Goal: Task Accomplishment & Management: Complete application form

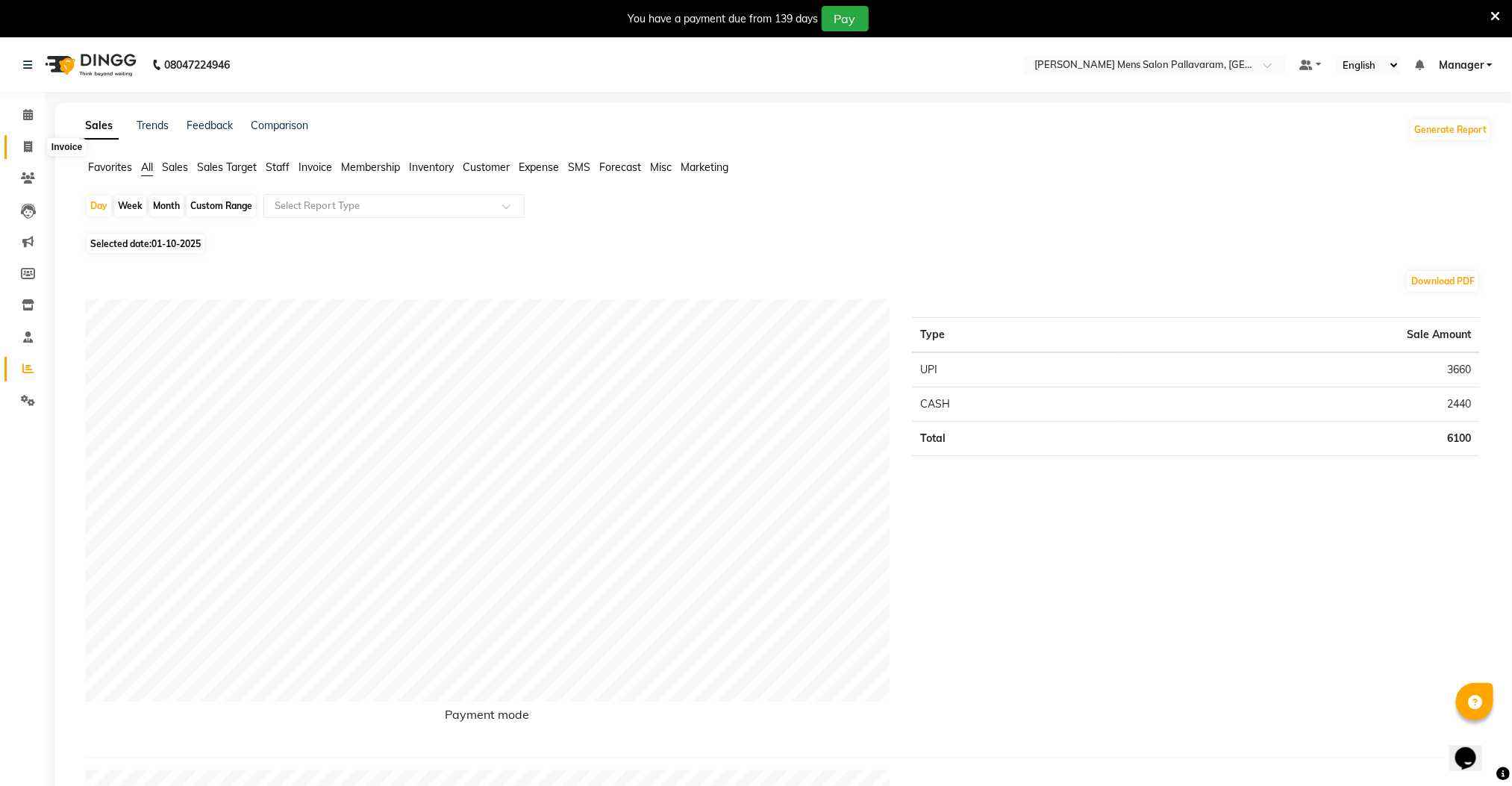
click at [26, 146] on icon at bounding box center [28, 146] width 8 height 12
select select "service"
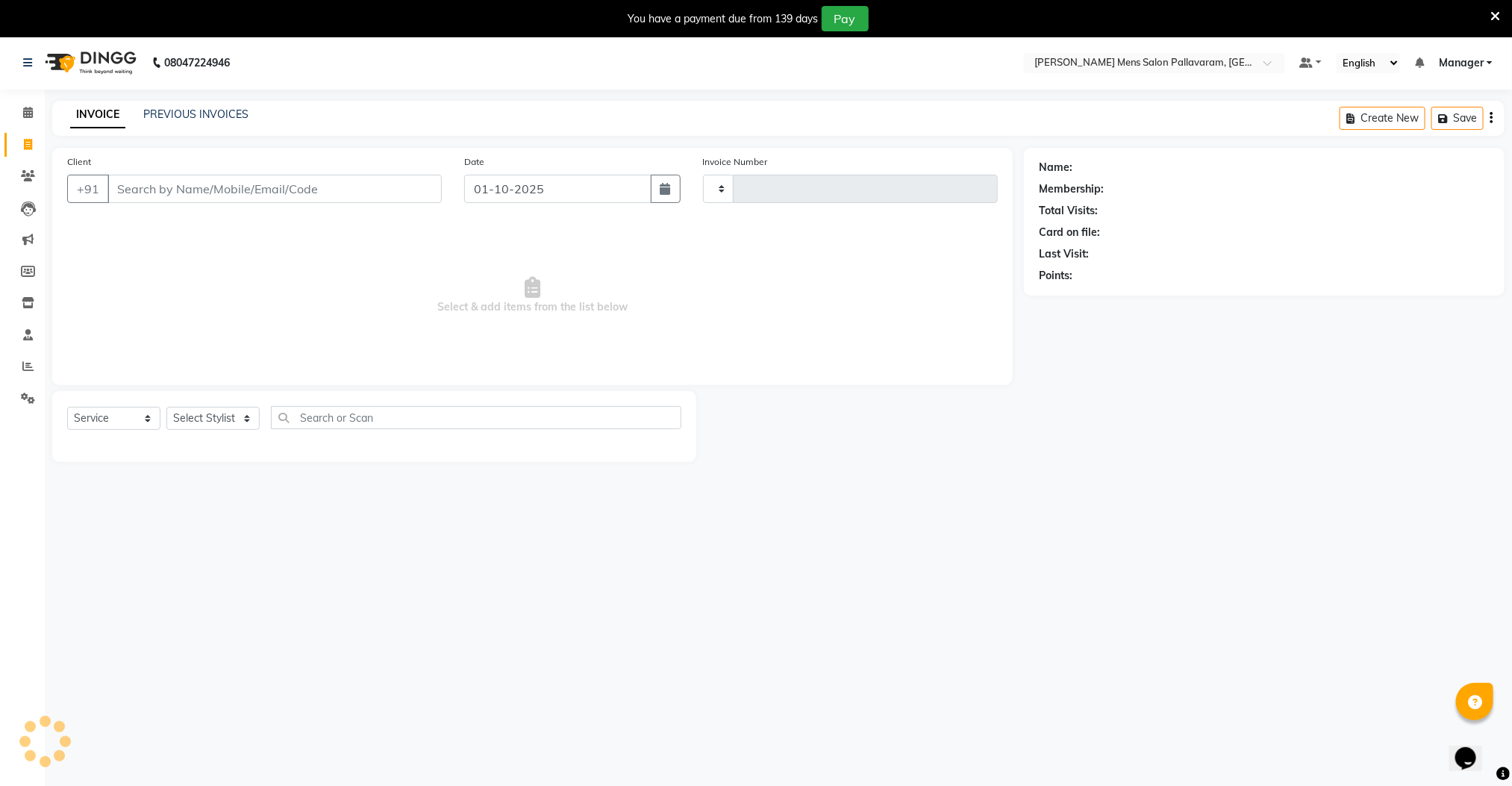
type input "3029"
select select "8211"
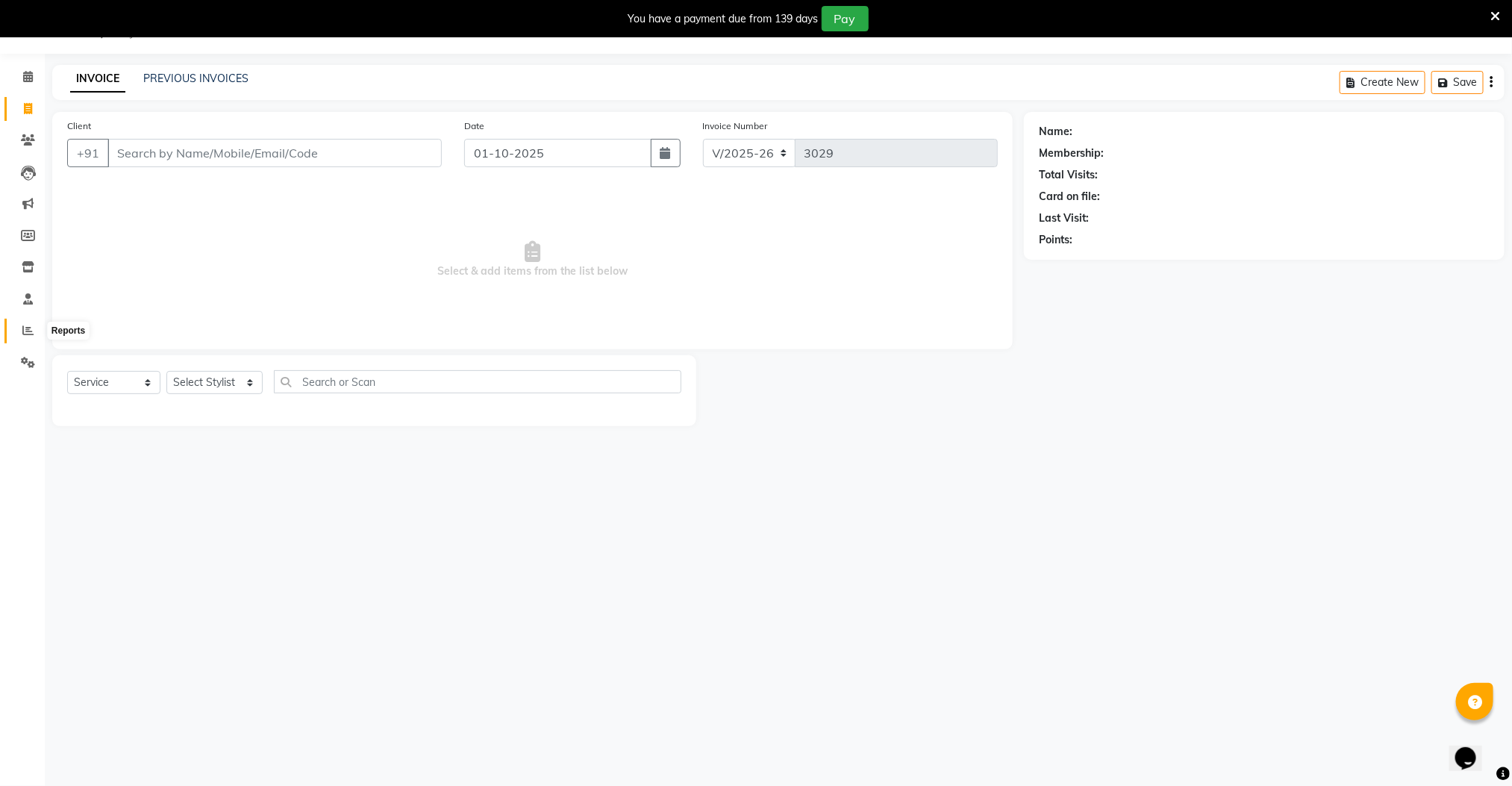
click at [26, 327] on icon at bounding box center [28, 330] width 12 height 12
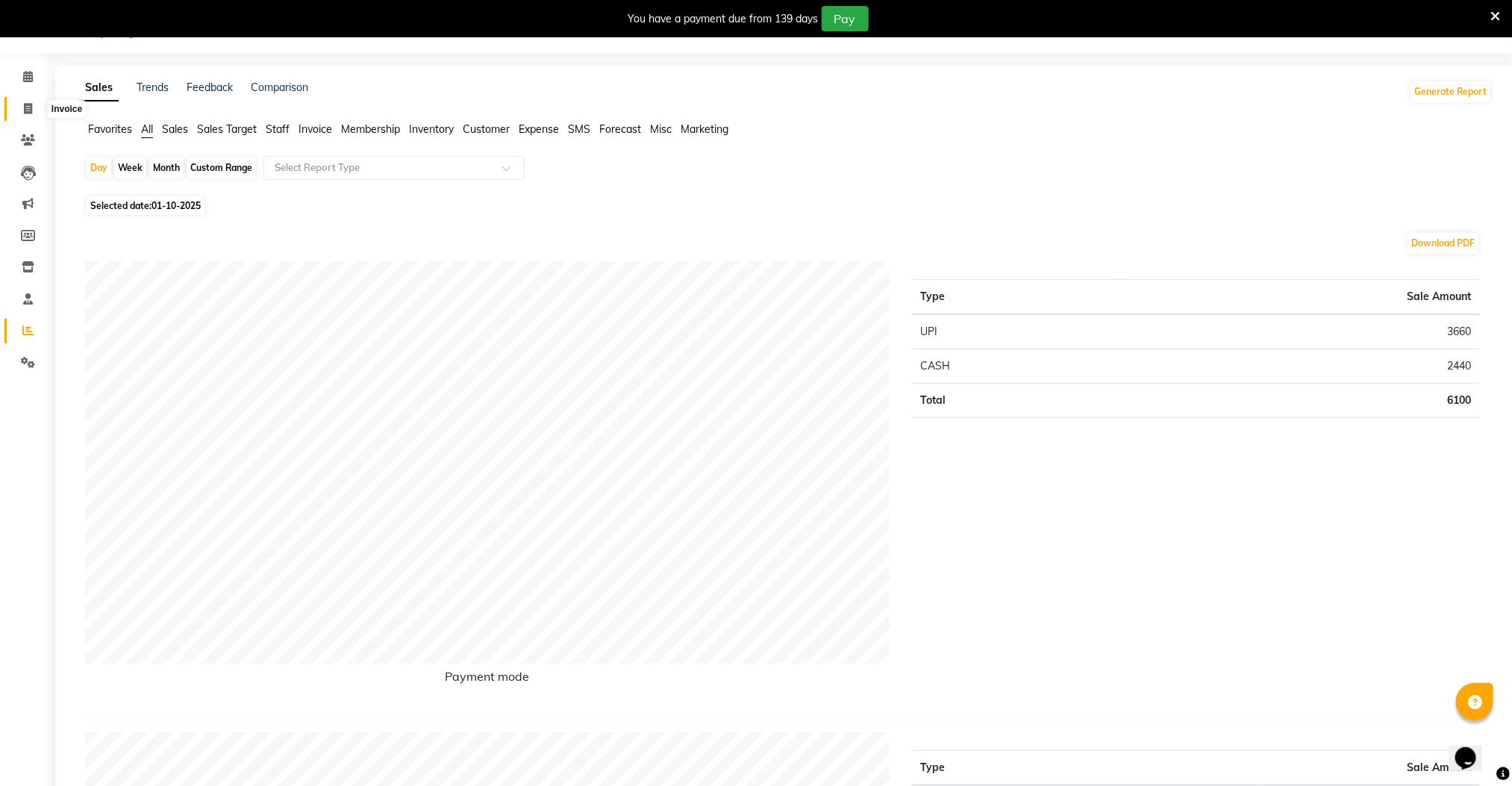
click at [31, 105] on icon at bounding box center [28, 108] width 8 height 12
select select "service"
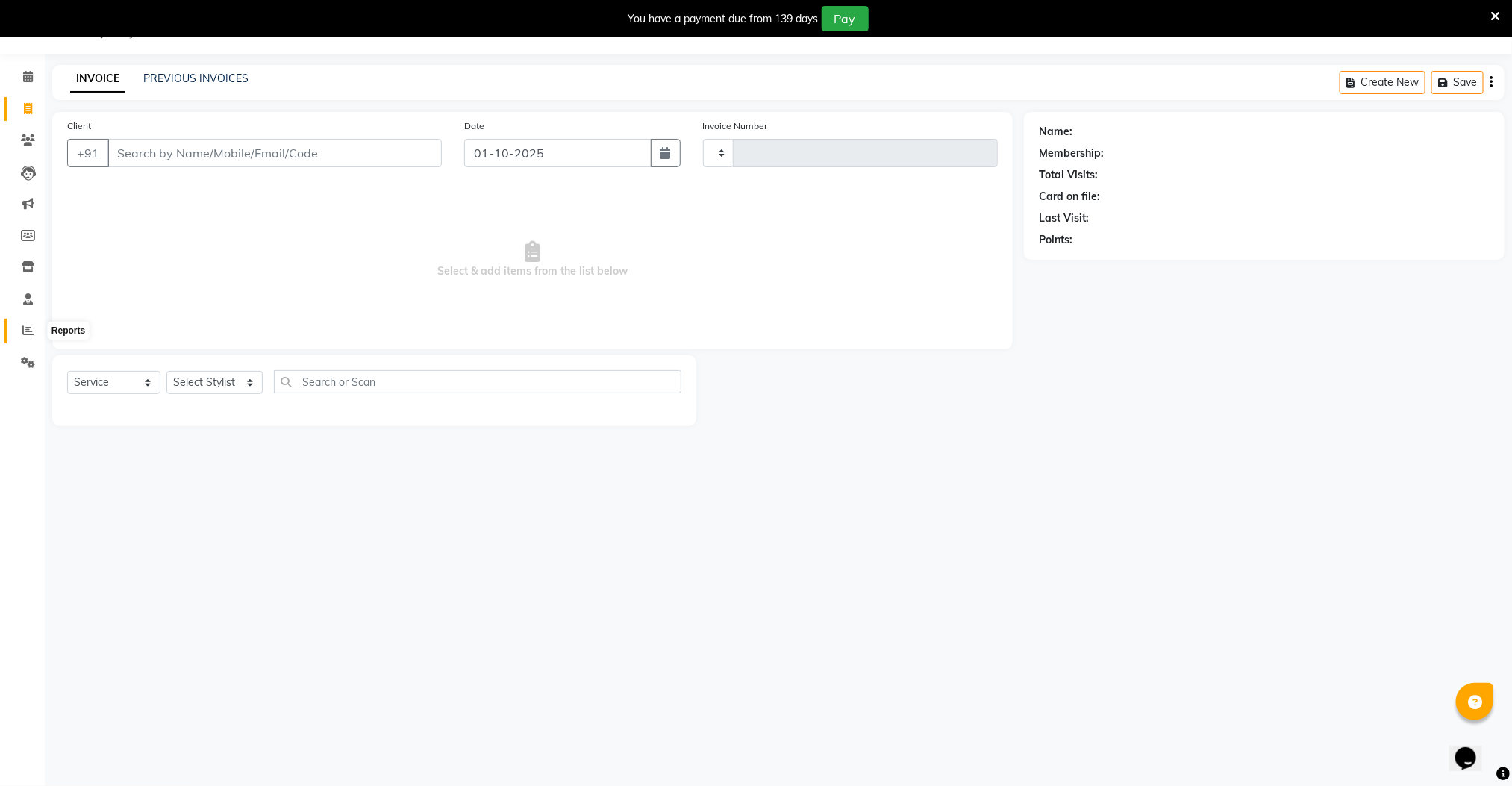
click at [22, 332] on icon at bounding box center [28, 330] width 12 height 12
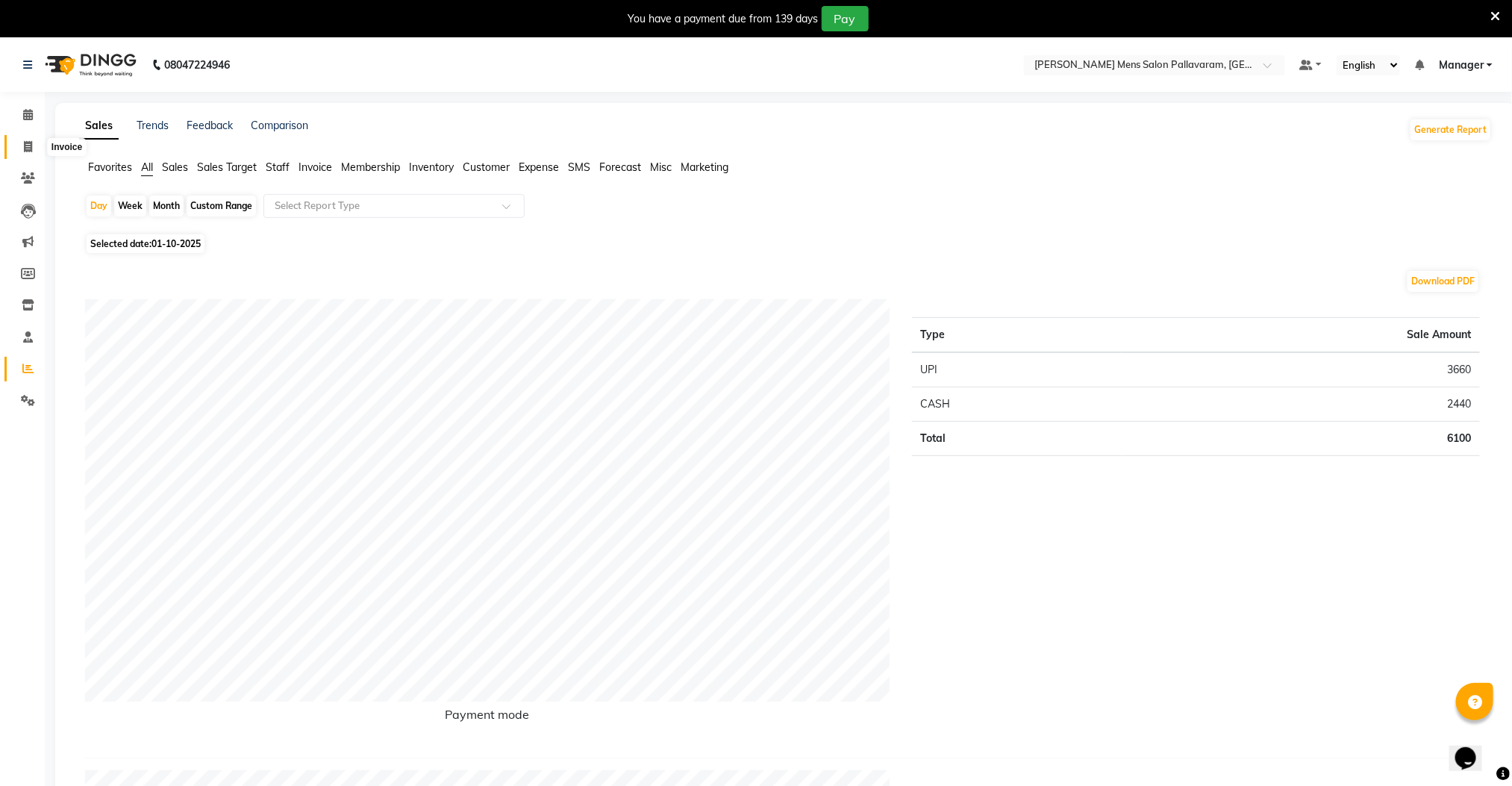
click at [27, 141] on icon at bounding box center [28, 146] width 8 height 12
select select "8211"
select select "service"
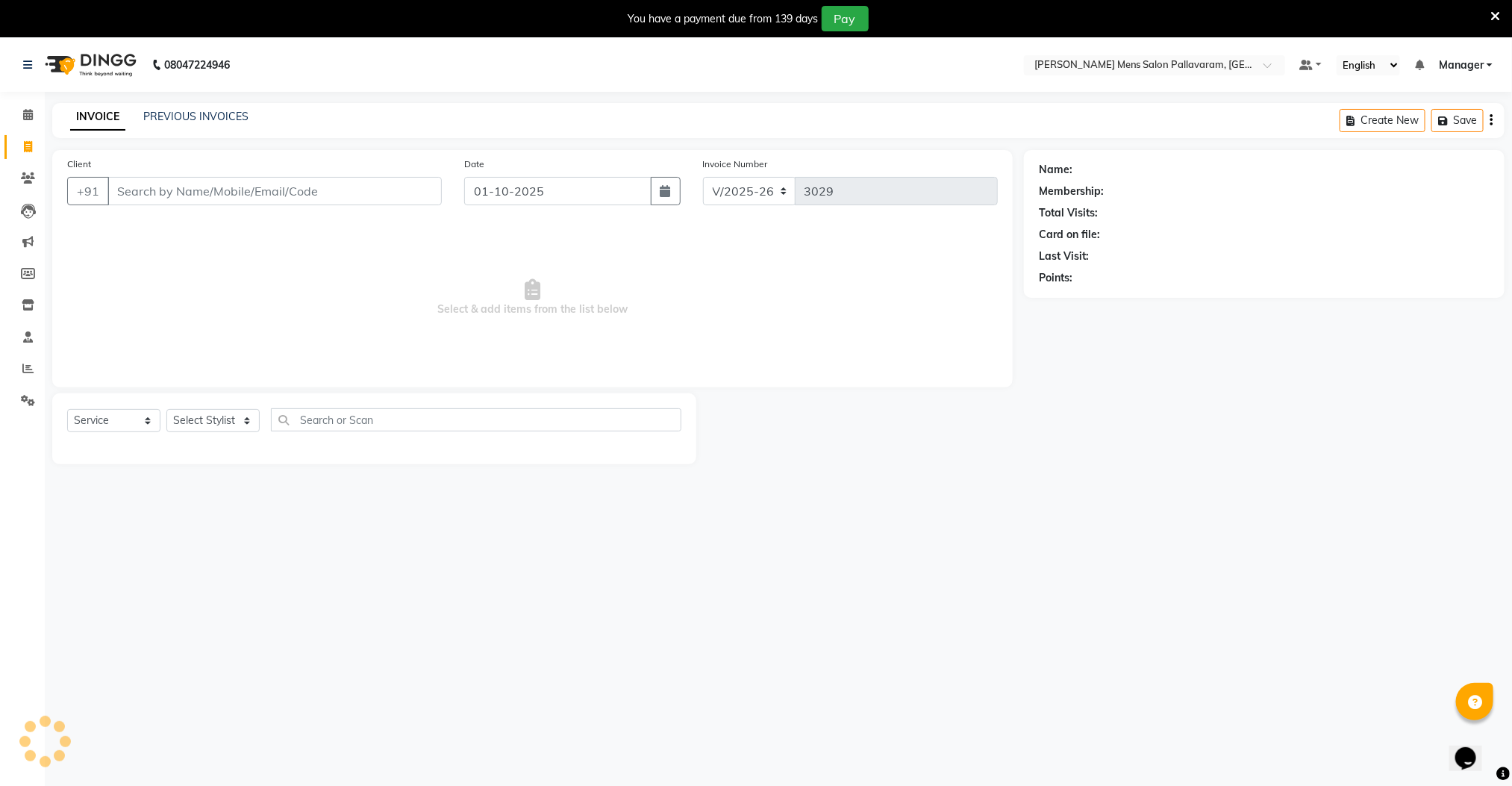
scroll to position [38, 0]
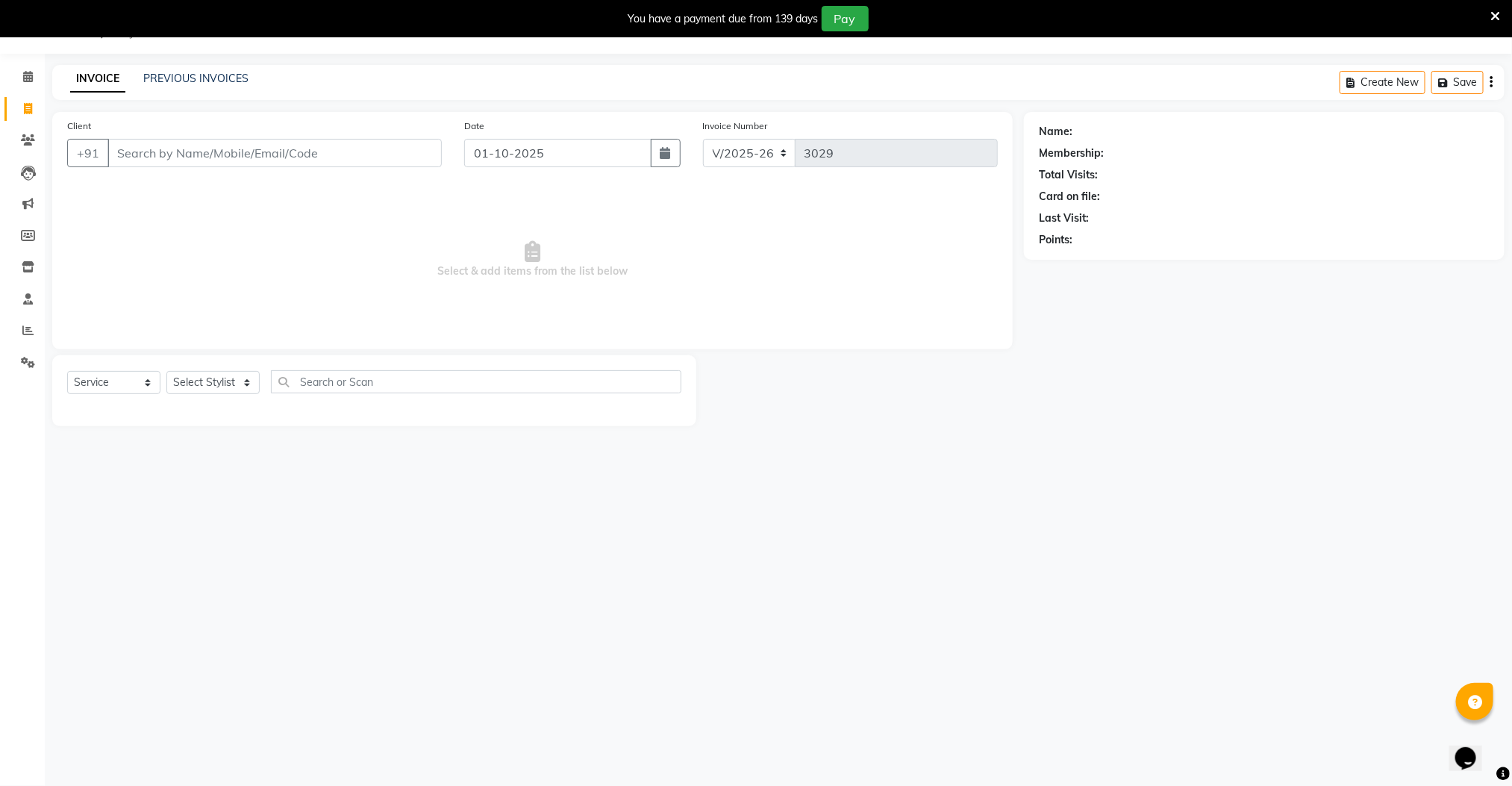
click at [186, 159] on input "Client" at bounding box center [275, 153] width 334 height 28
click at [187, 159] on input "Client" at bounding box center [275, 153] width 334 height 28
click at [179, 160] on input "Client" at bounding box center [275, 153] width 334 height 28
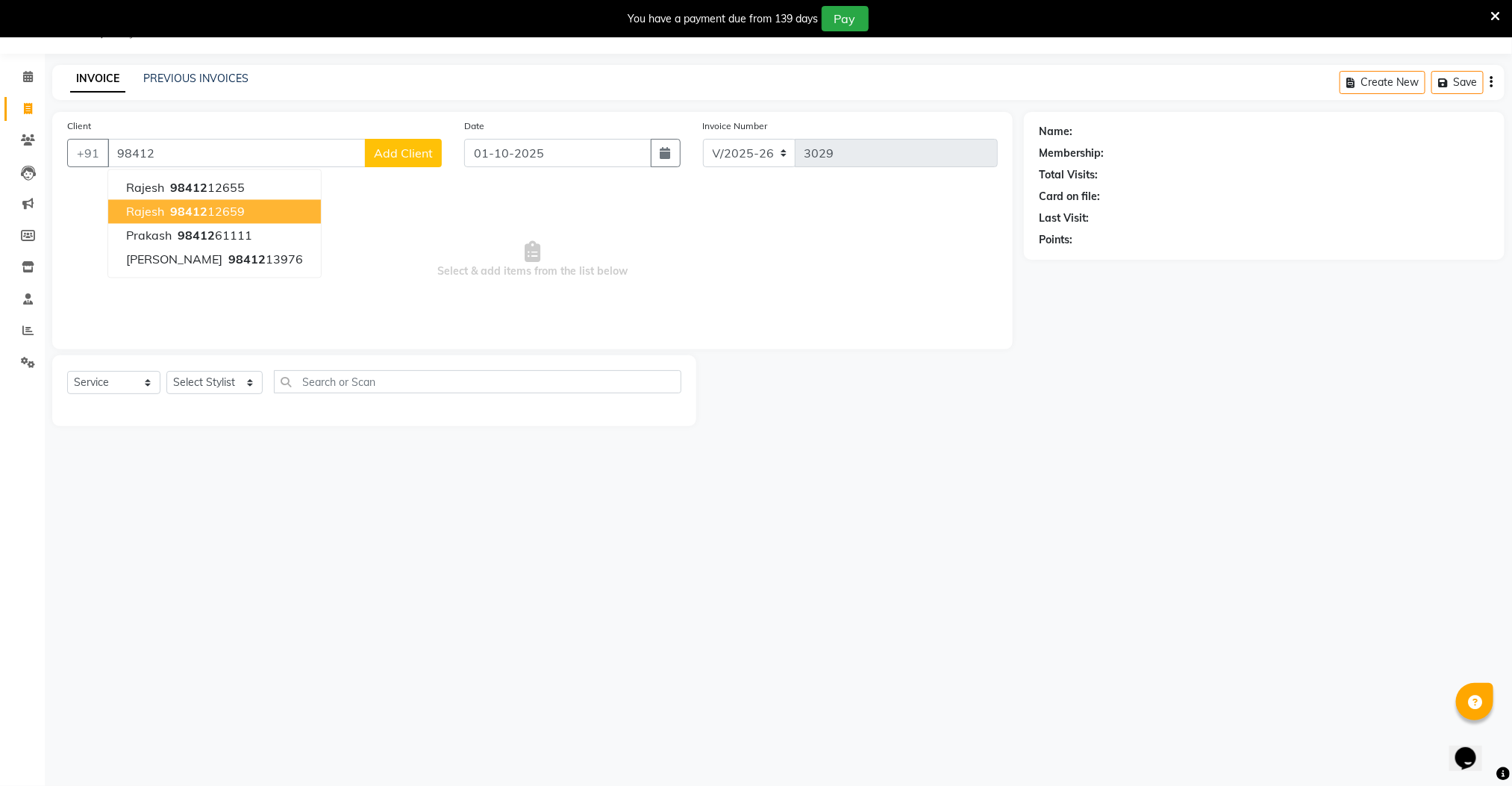
click at [188, 215] on span "98412" at bounding box center [189, 212] width 37 height 15
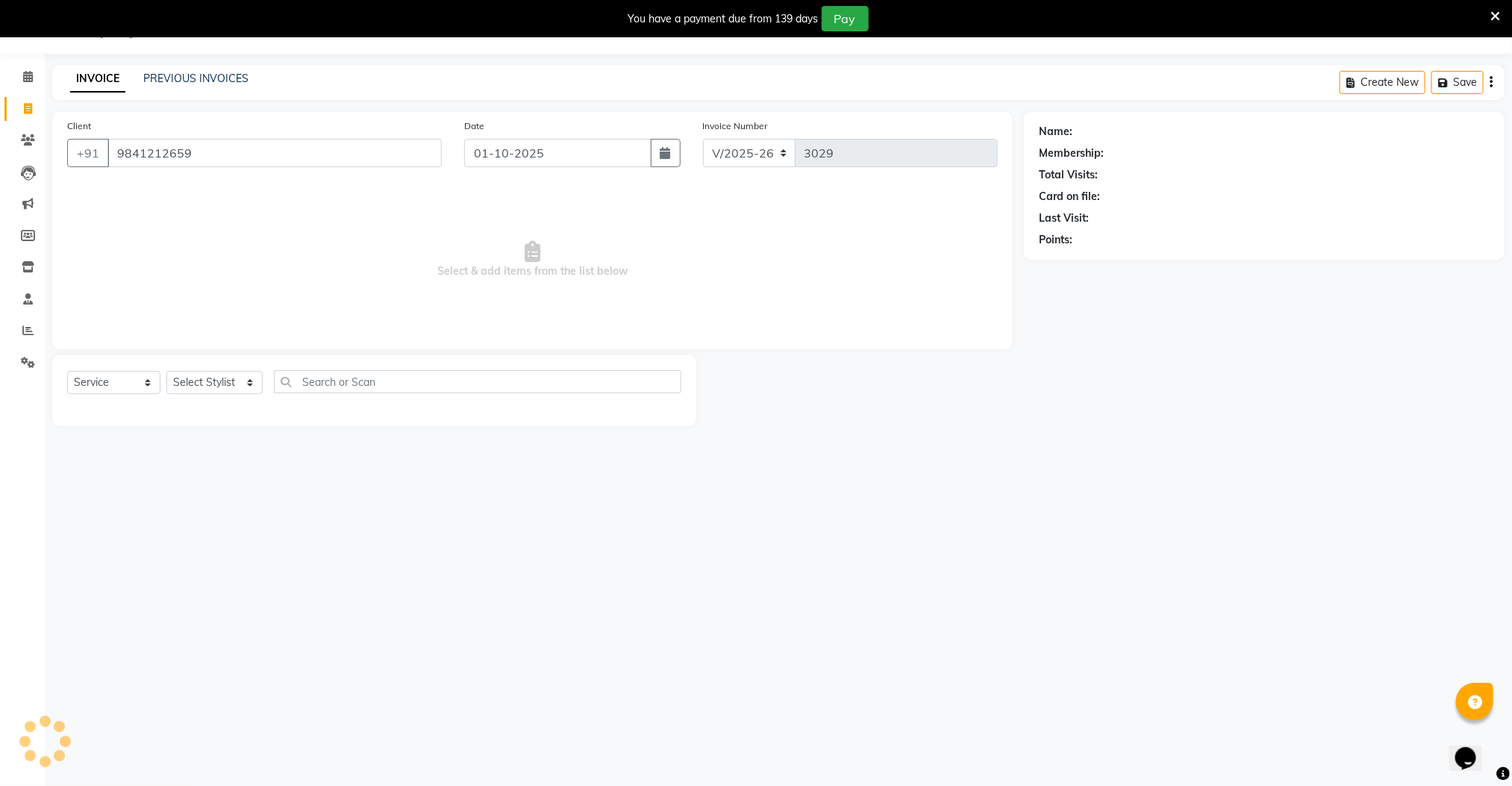
type input "9841212659"
click at [202, 377] on select "Select Stylist Manager [PERSON_NAME] [PERSON_NAME] [PERSON_NAME]" at bounding box center [214, 382] width 96 height 23
select select "78843"
click at [166, 371] on select "Select Stylist Manager [PERSON_NAME] [PERSON_NAME] [PERSON_NAME]" at bounding box center [214, 382] width 96 height 23
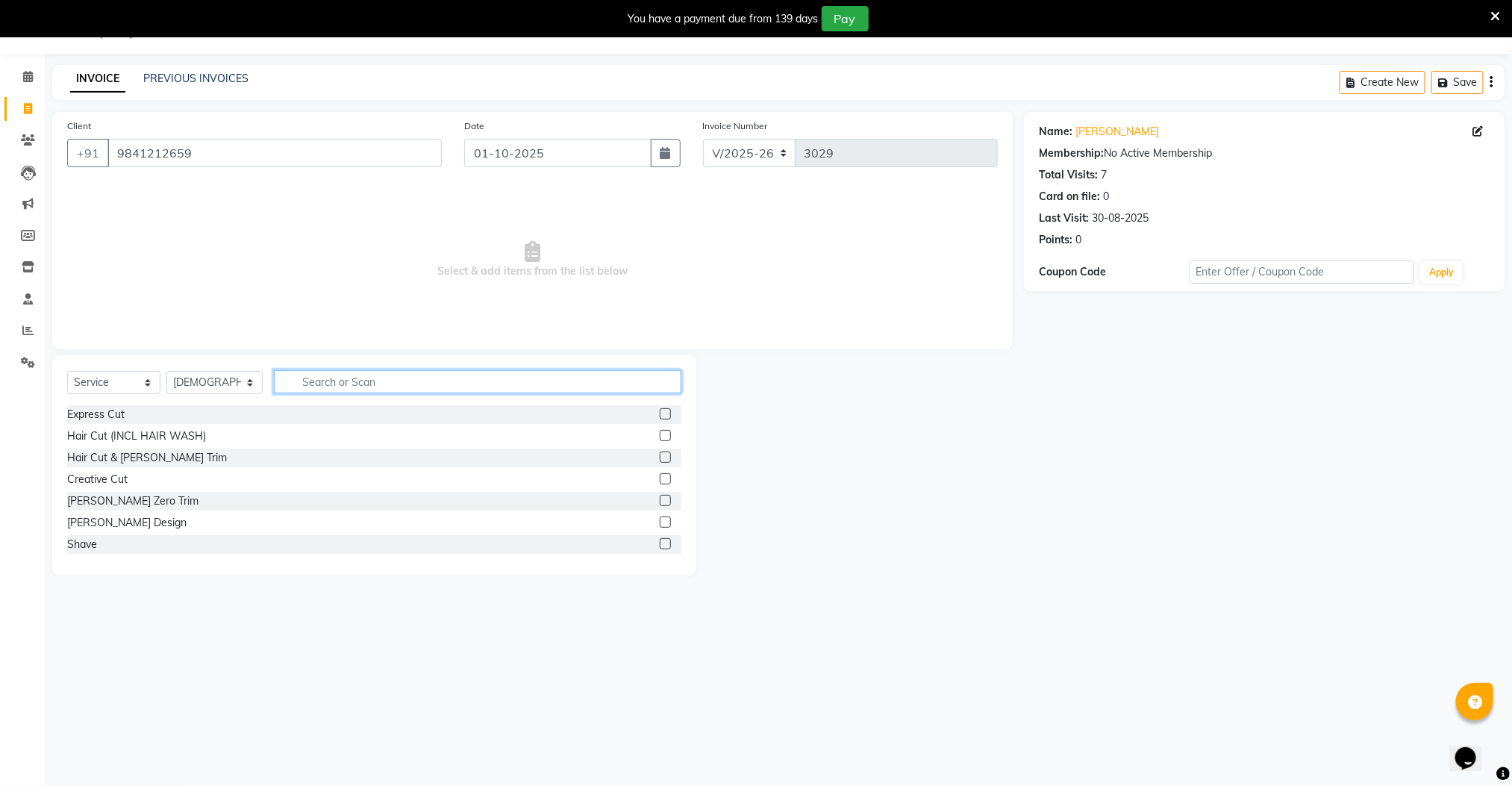
click at [399, 381] on input "text" at bounding box center [477, 381] width 408 height 23
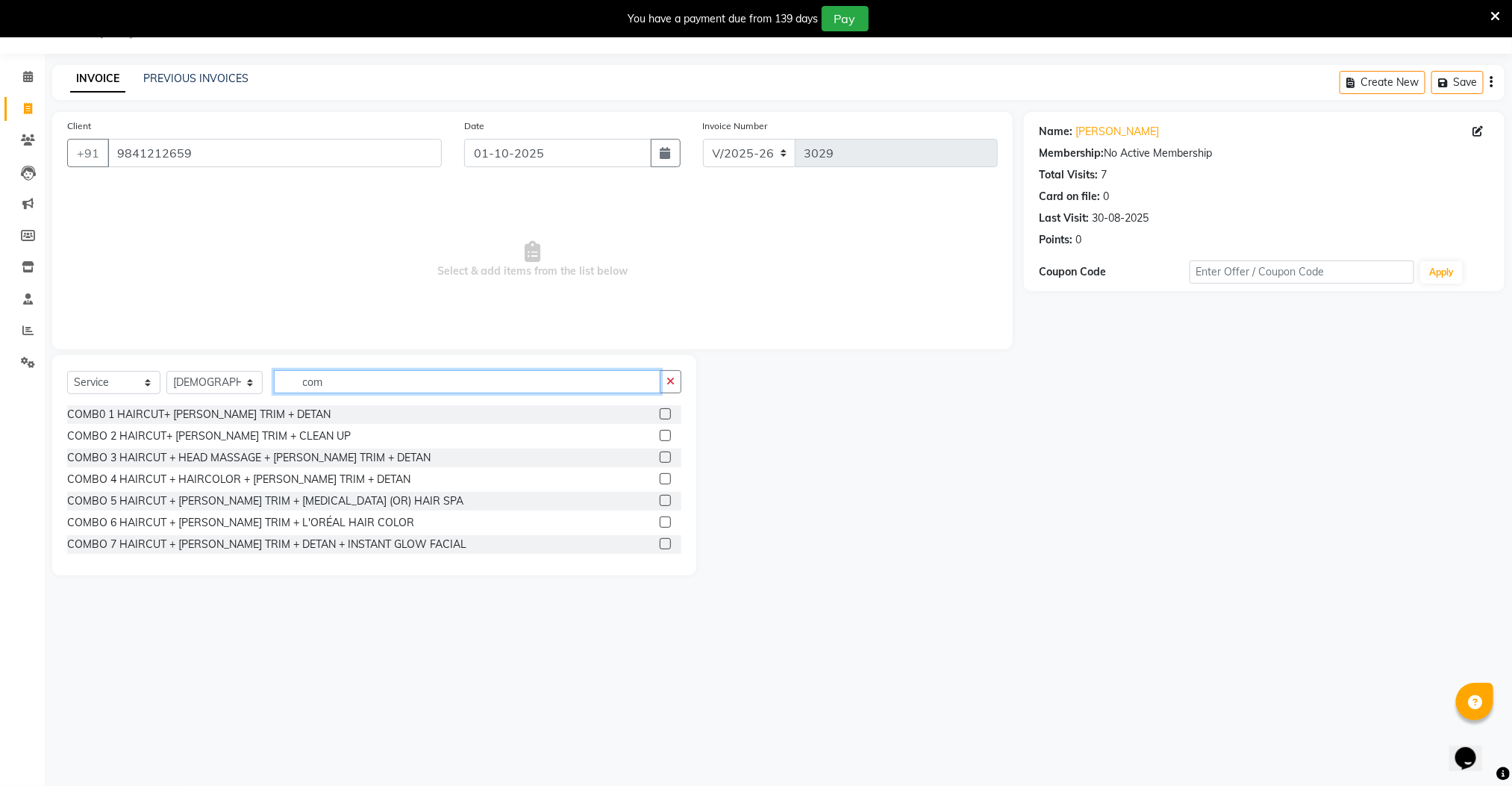
type input "com"
click at [659, 435] on label at bounding box center [665, 436] width 12 height 12
click at [659, 435] on input "checkbox" at bounding box center [664, 436] width 10 height 10
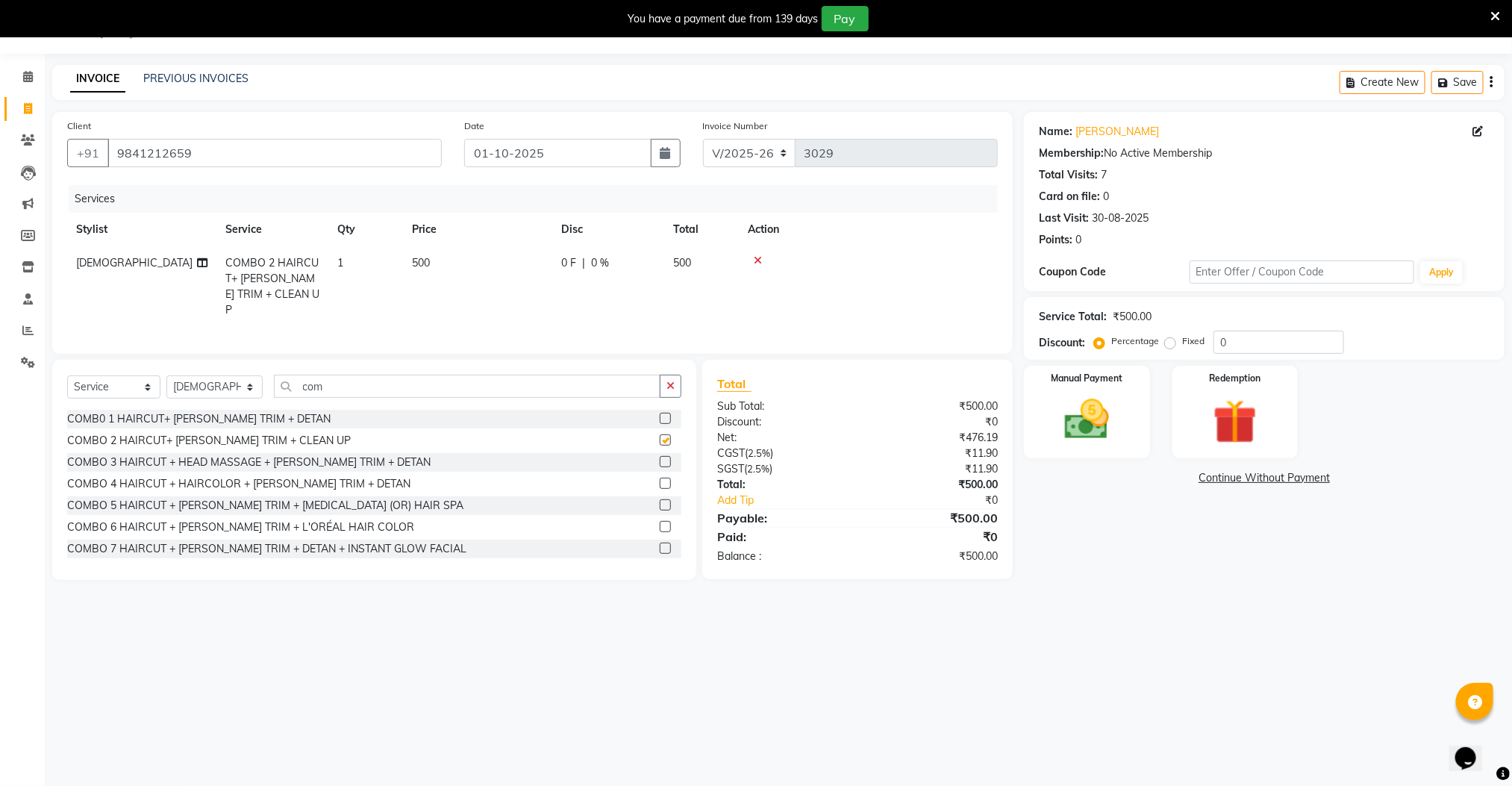
checkbox input "false"
click at [340, 385] on input "com" at bounding box center [467, 386] width 387 height 23
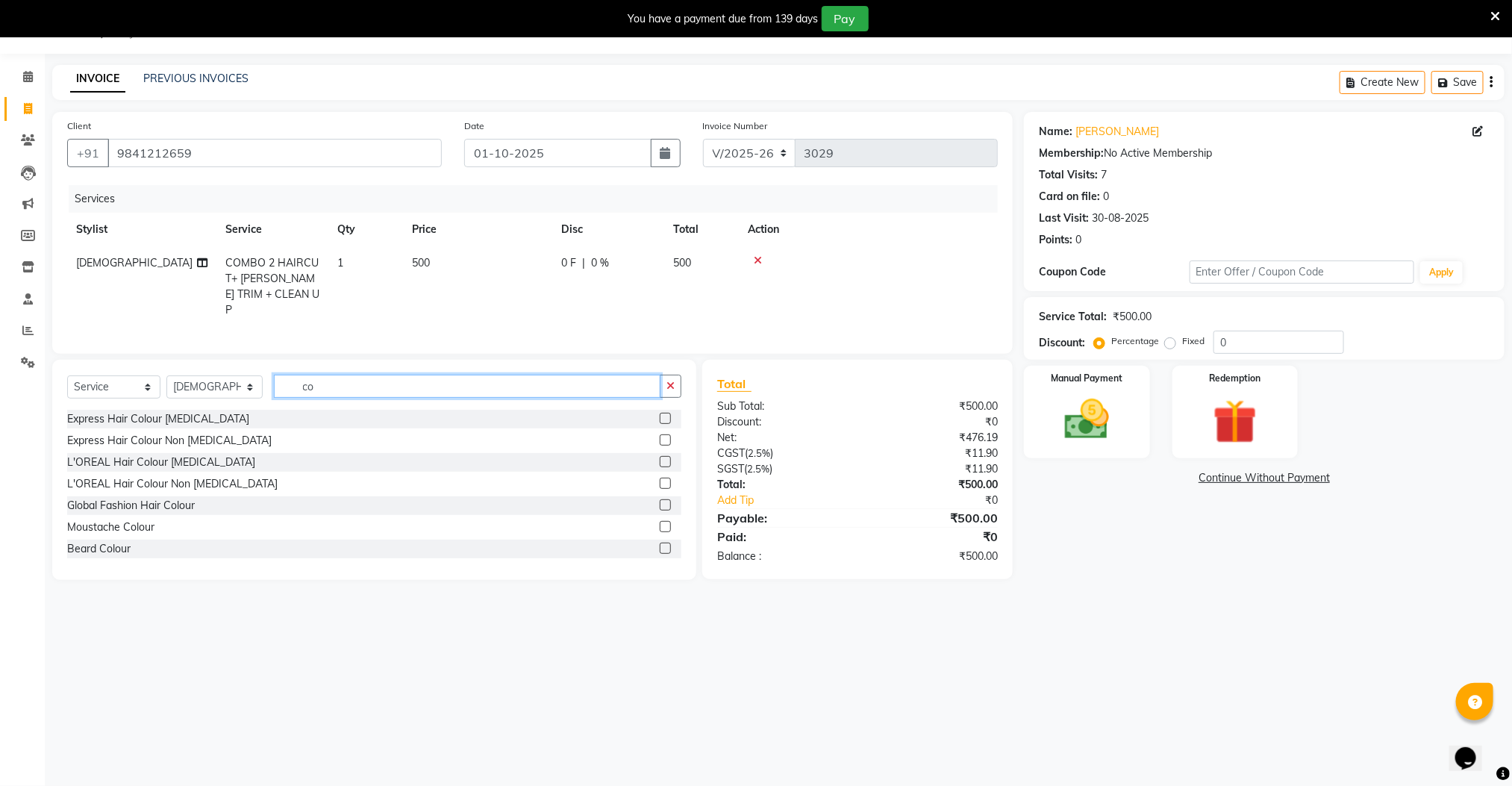
type input "c"
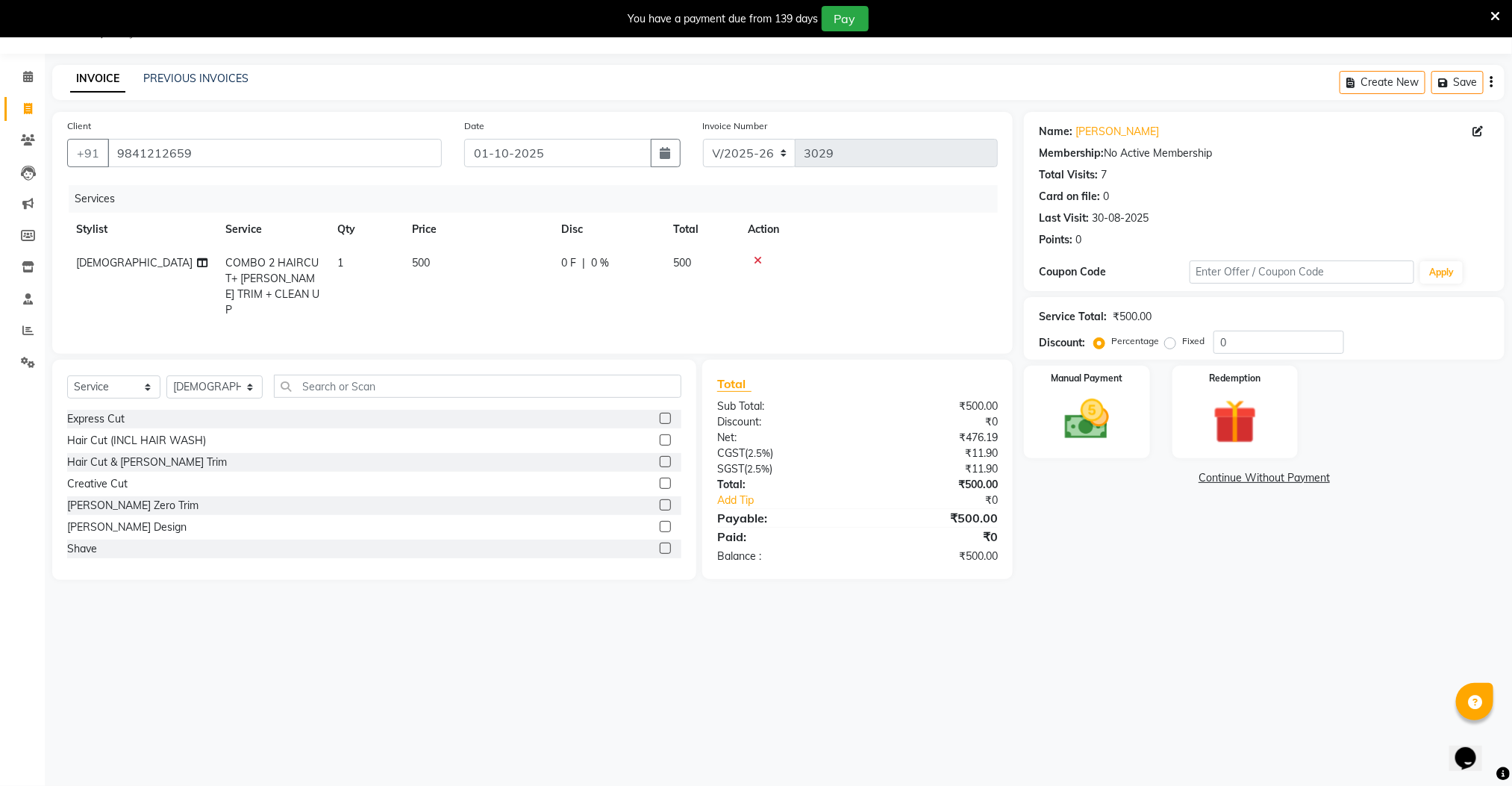
click at [659, 419] on label at bounding box center [665, 419] width 12 height 12
click at [659, 419] on input "checkbox" at bounding box center [664, 419] width 10 height 10
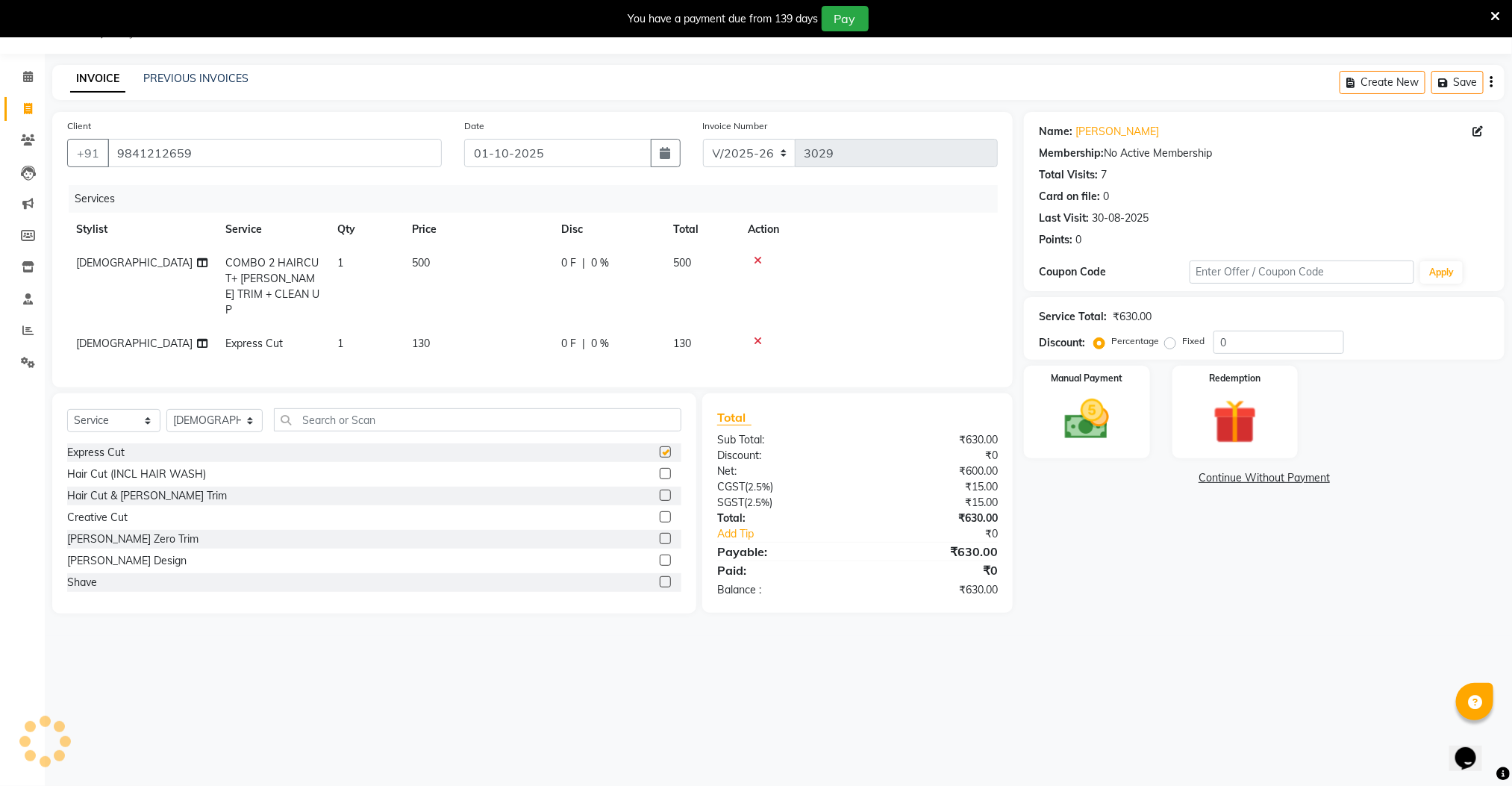
checkbox input "false"
click at [1064, 417] on img at bounding box center [1086, 419] width 74 height 53
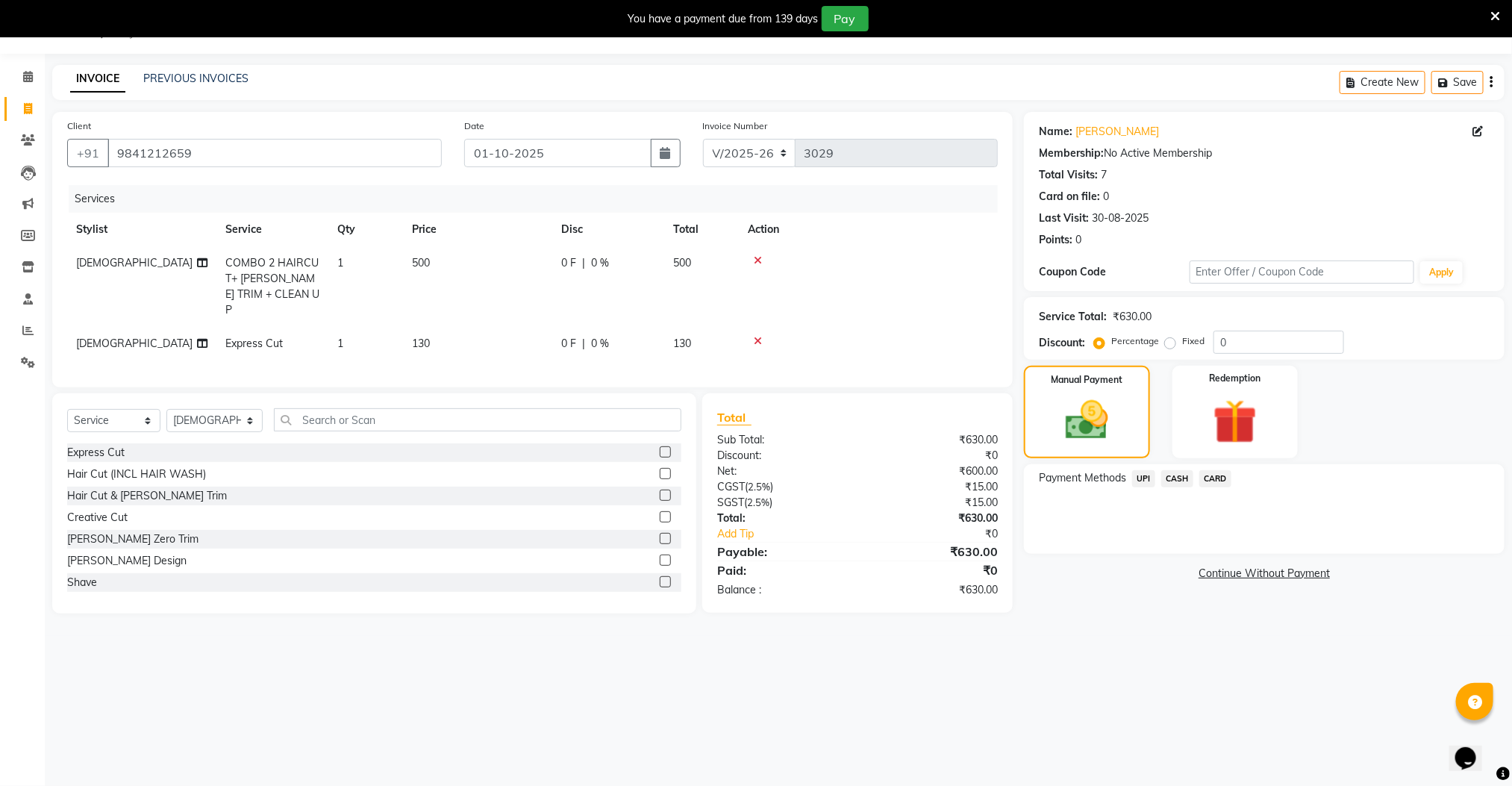
click at [1140, 477] on span "UPI" at bounding box center [1143, 478] width 23 height 17
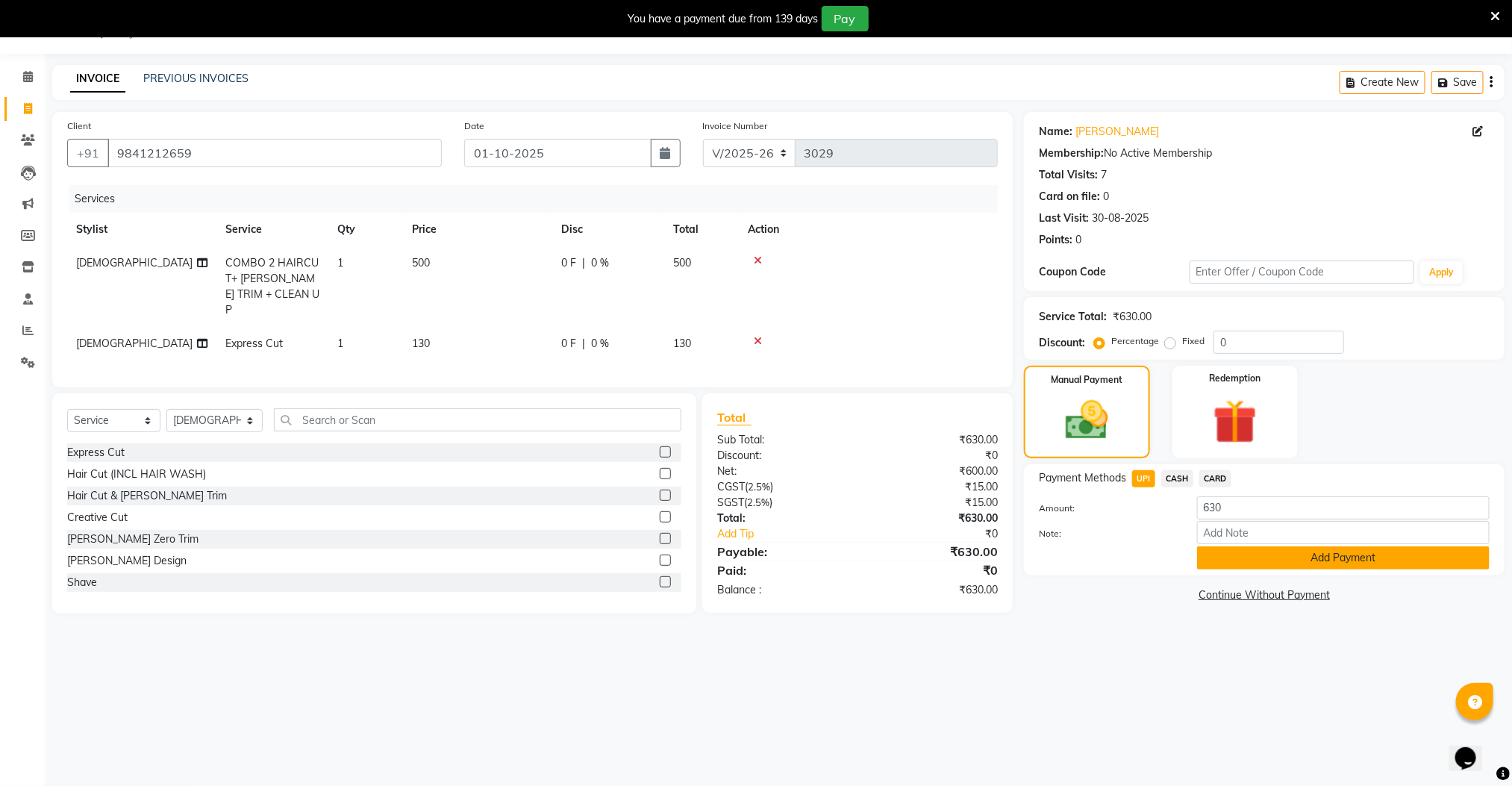
click at [1247, 560] on button "Add Payment" at bounding box center [1343, 558] width 293 height 23
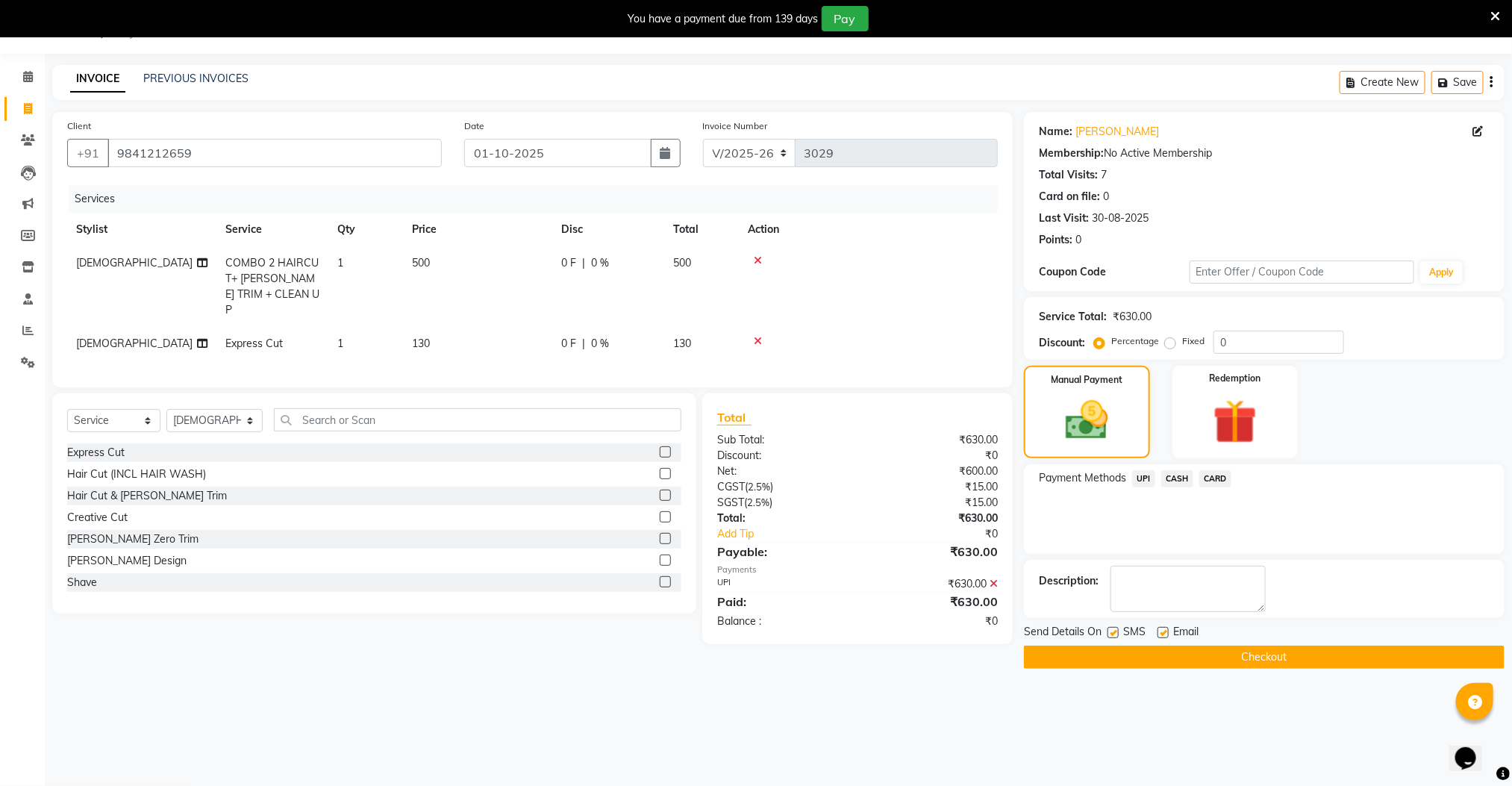
click at [1238, 650] on button "Checkout" at bounding box center [1264, 657] width 481 height 23
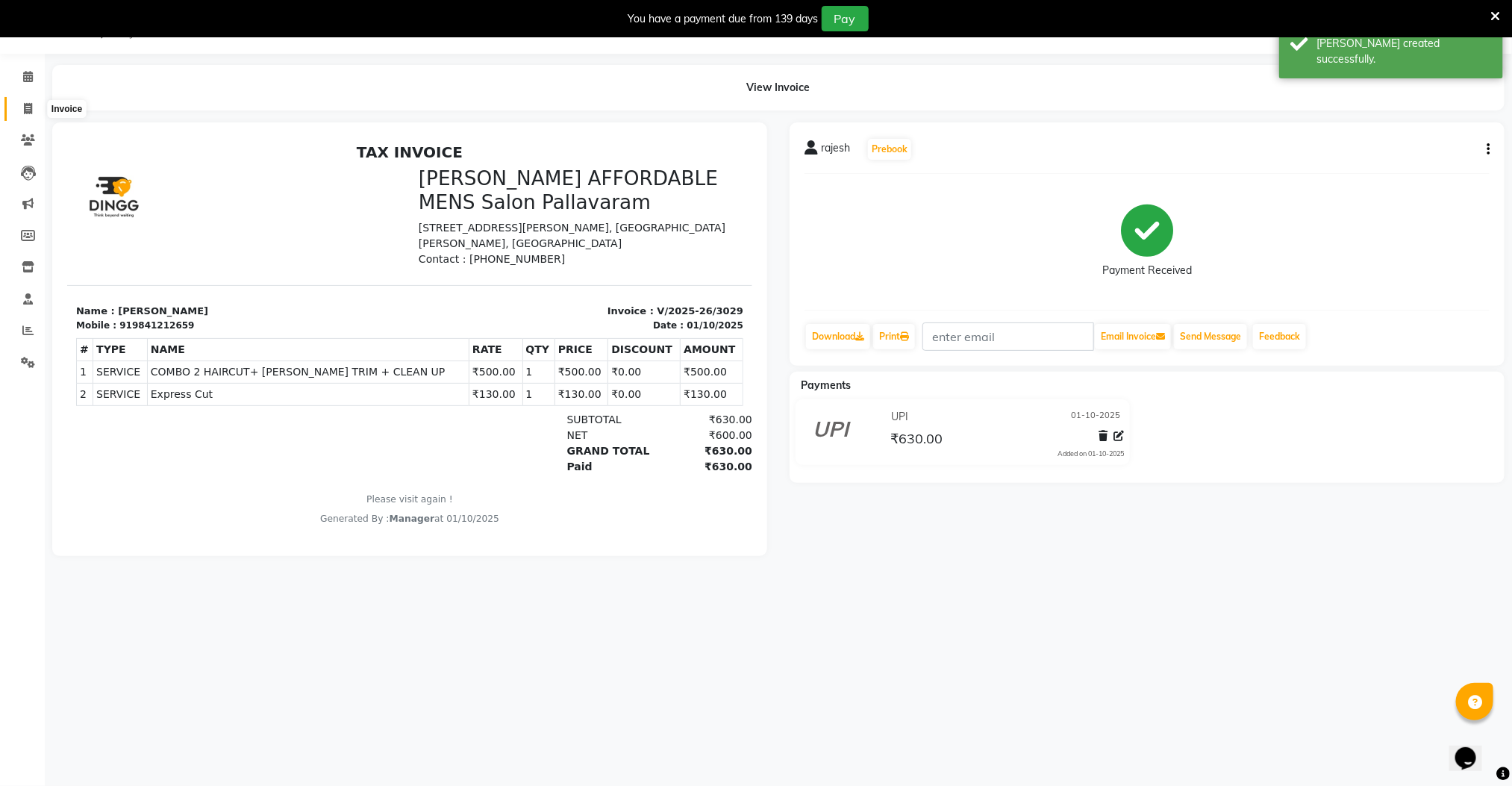
click at [27, 105] on icon at bounding box center [28, 108] width 8 height 12
select select "service"
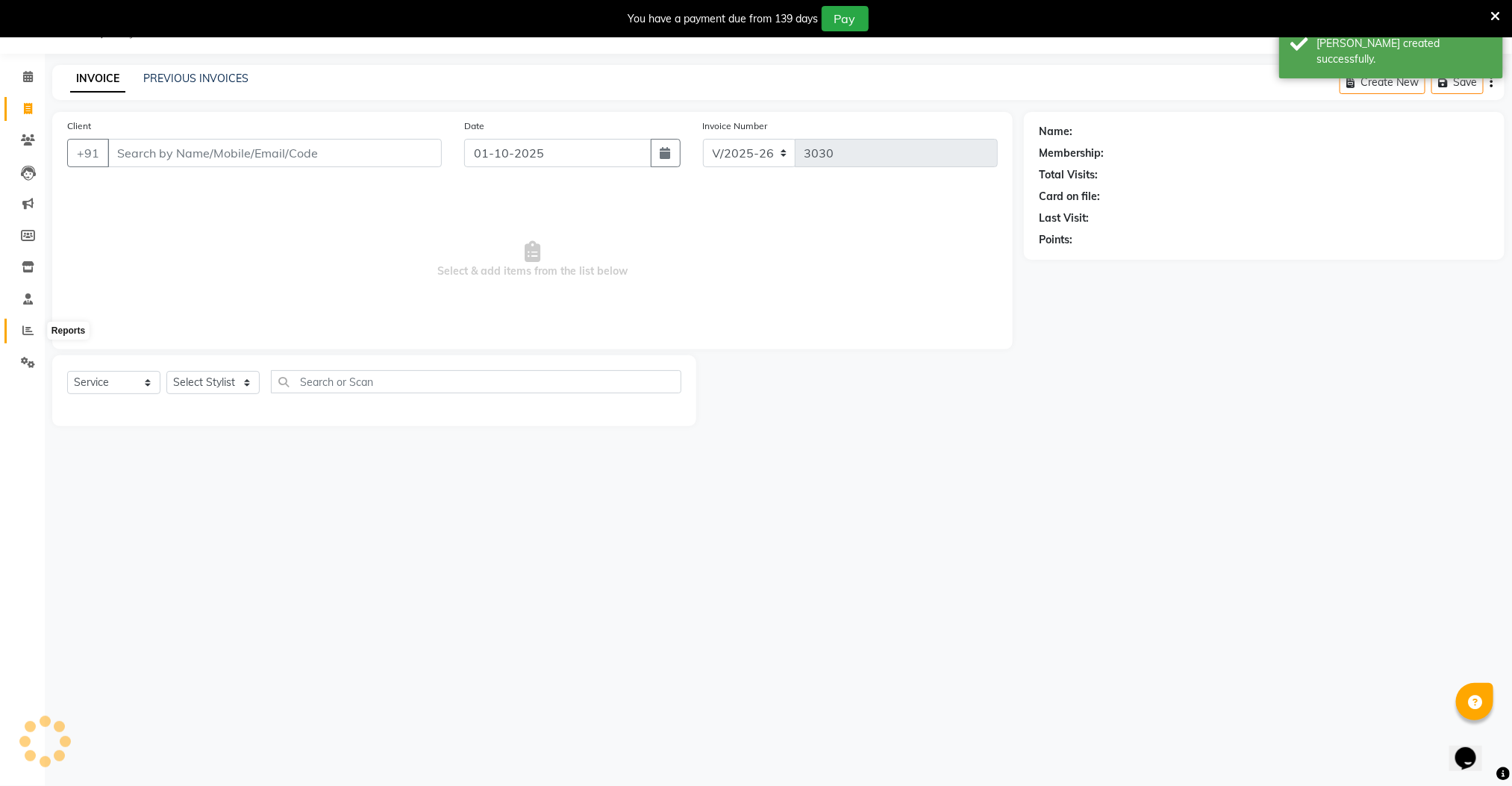
click at [23, 325] on icon at bounding box center [28, 330] width 12 height 12
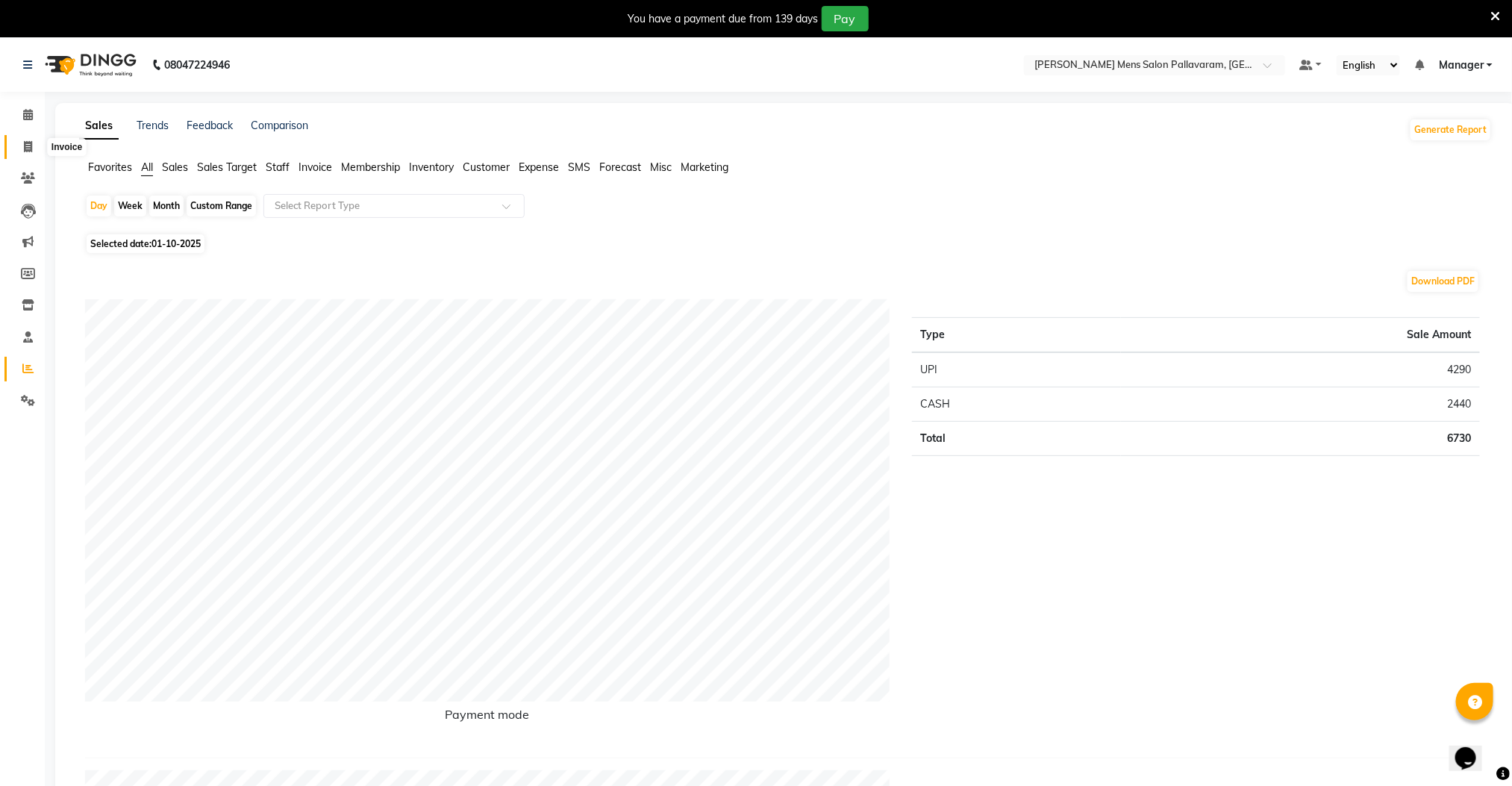
click at [31, 146] on icon at bounding box center [28, 146] width 8 height 12
select select "8211"
select select "service"
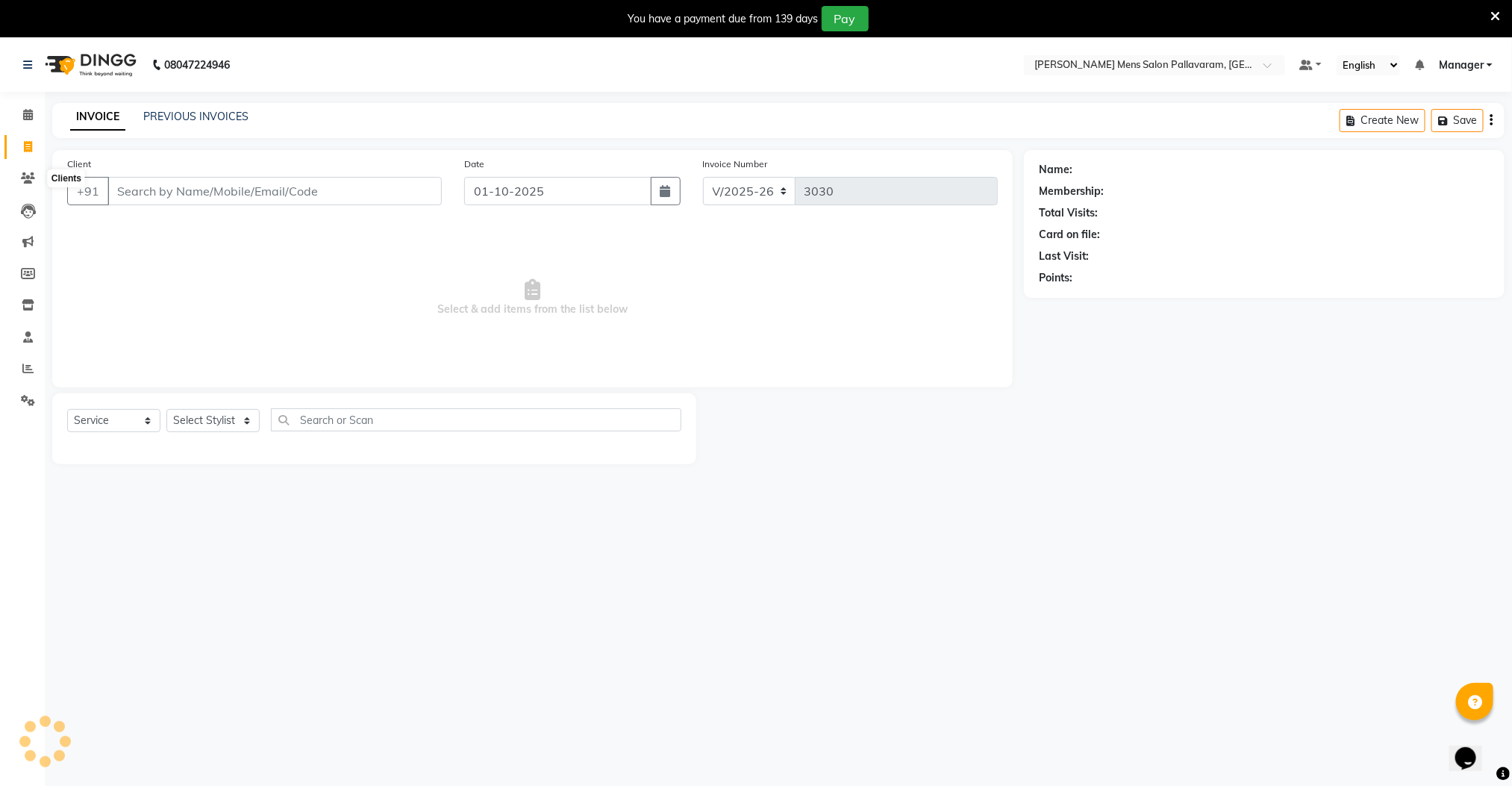
scroll to position [38, 0]
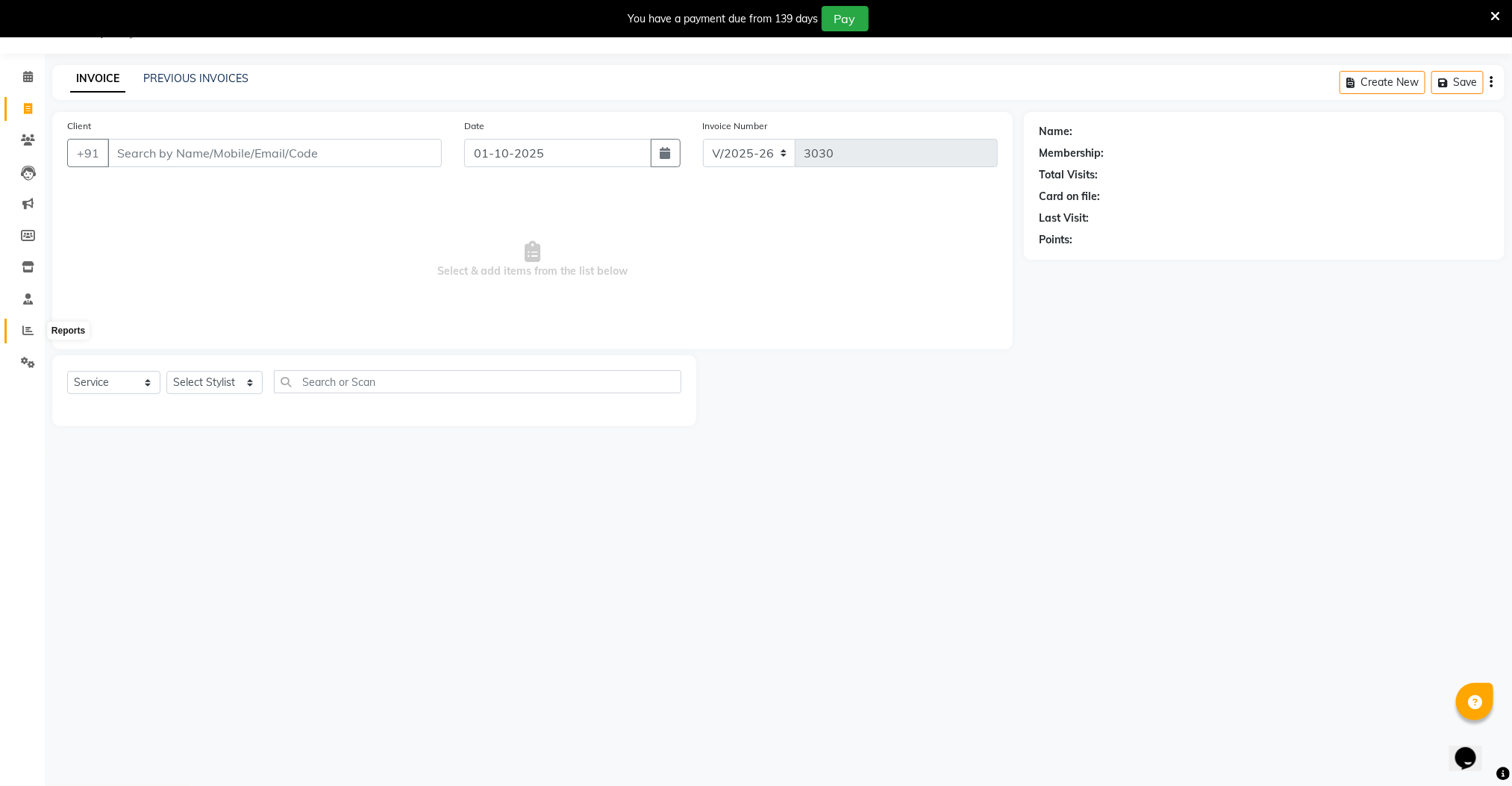
click at [30, 332] on icon at bounding box center [28, 330] width 12 height 12
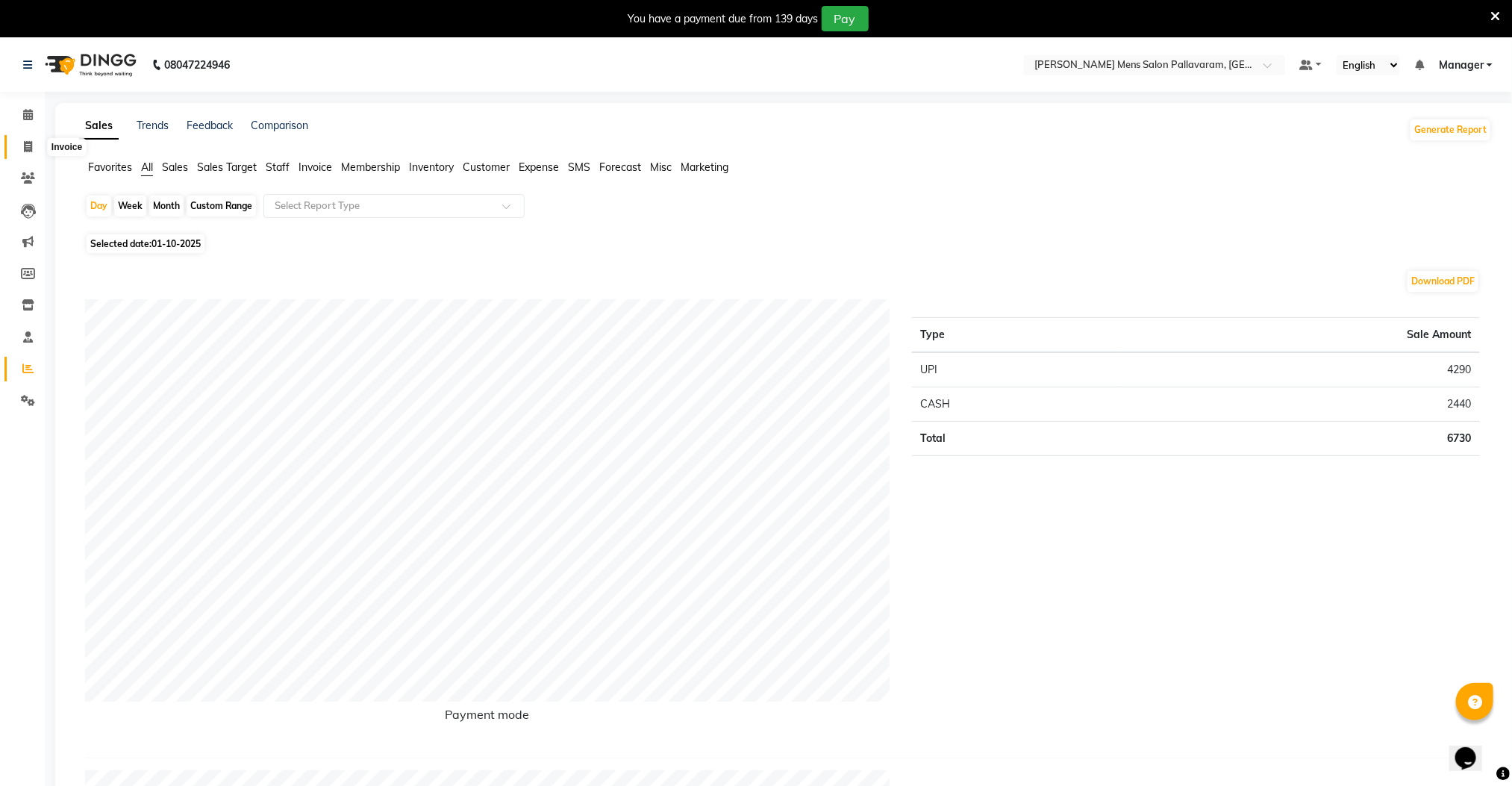
click at [24, 141] on icon at bounding box center [28, 146] width 8 height 12
select select "service"
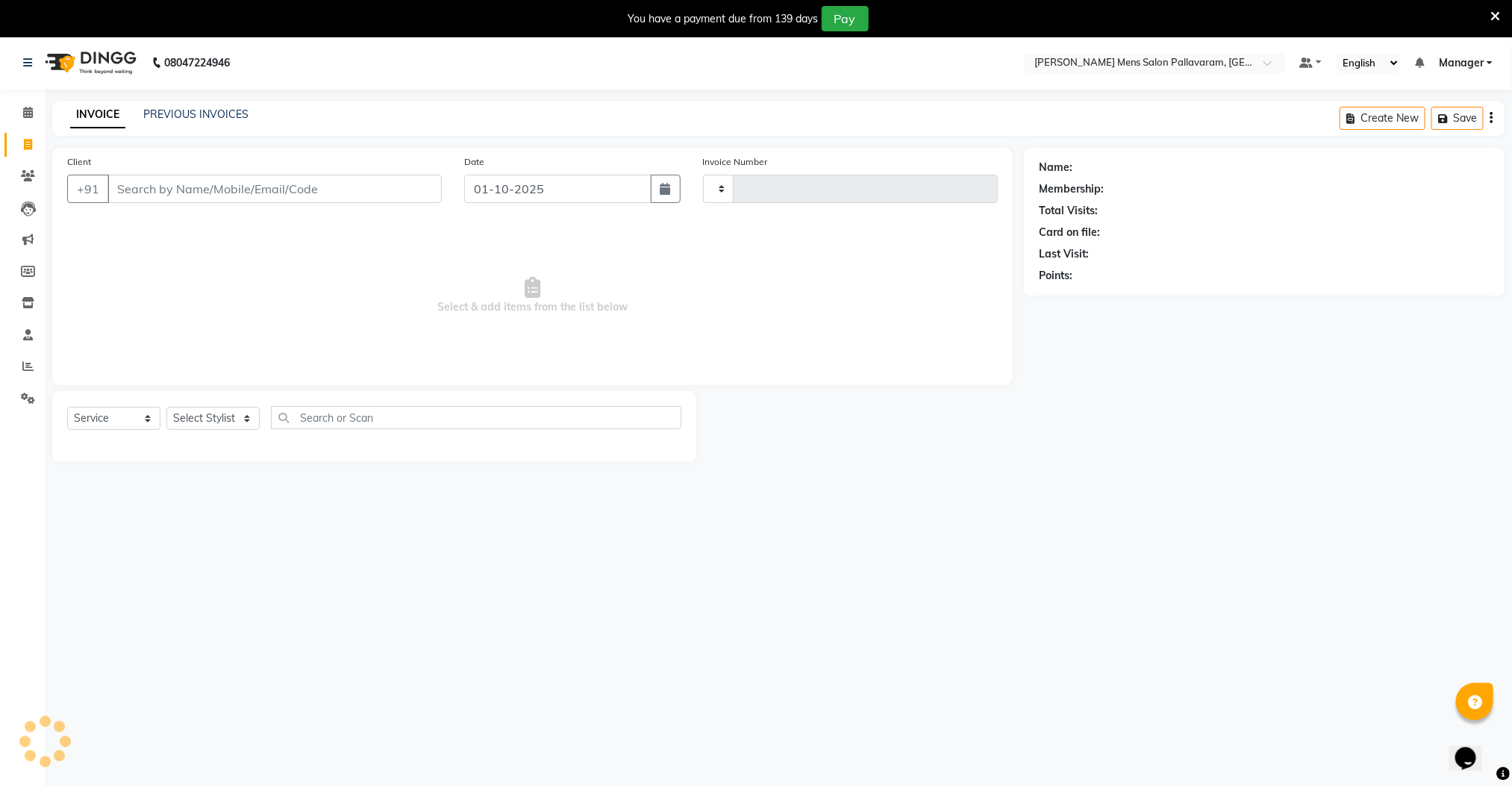
type input "3030"
select select "8211"
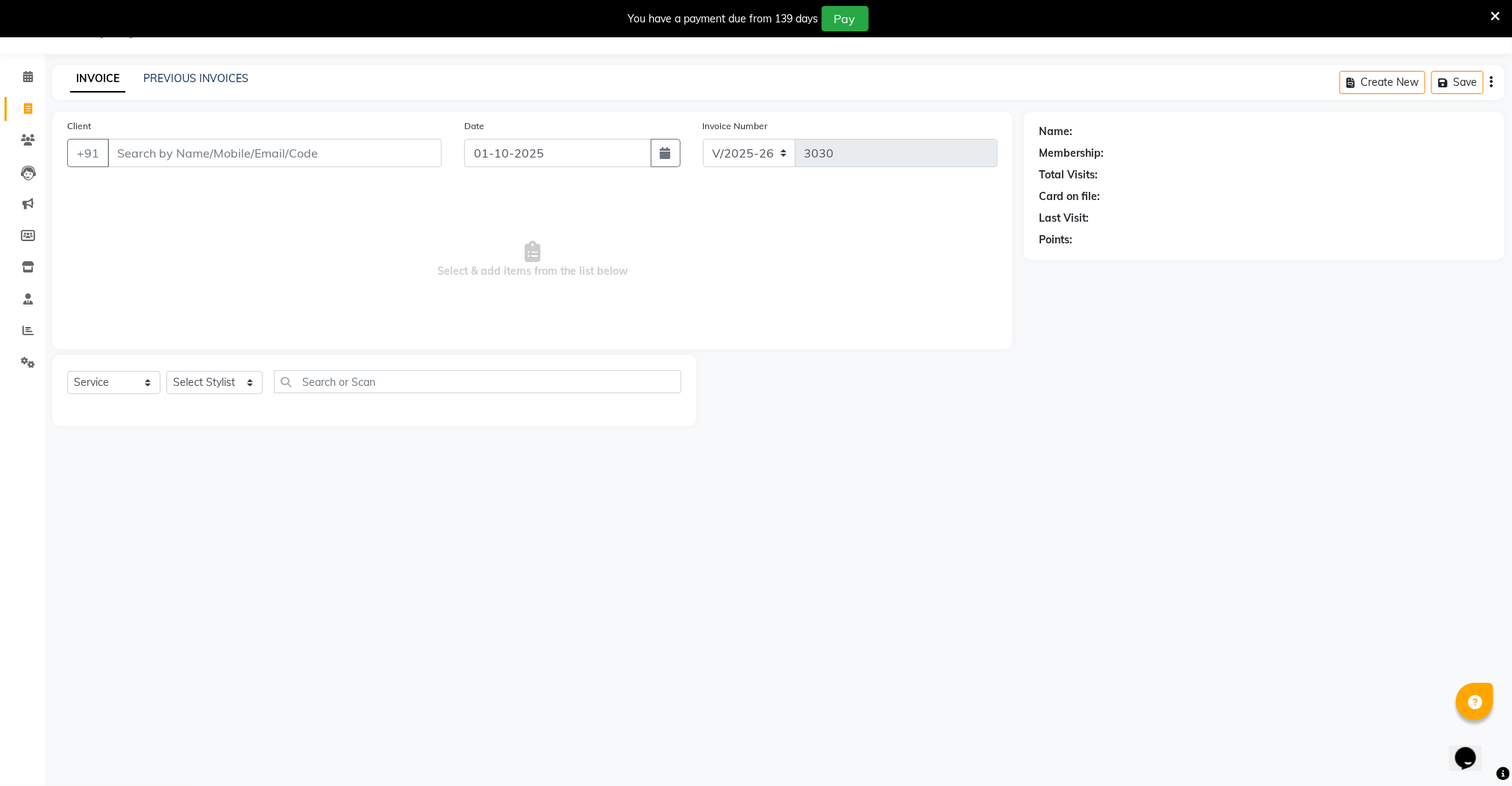
click at [208, 148] on input "Client" at bounding box center [275, 153] width 334 height 28
click at [204, 190] on span "984000" at bounding box center [186, 188] width 45 height 15
type input "9840004422"
click at [213, 381] on select "Select Stylist Manager [PERSON_NAME] [PERSON_NAME] [PERSON_NAME]" at bounding box center [214, 382] width 96 height 23
select select "78843"
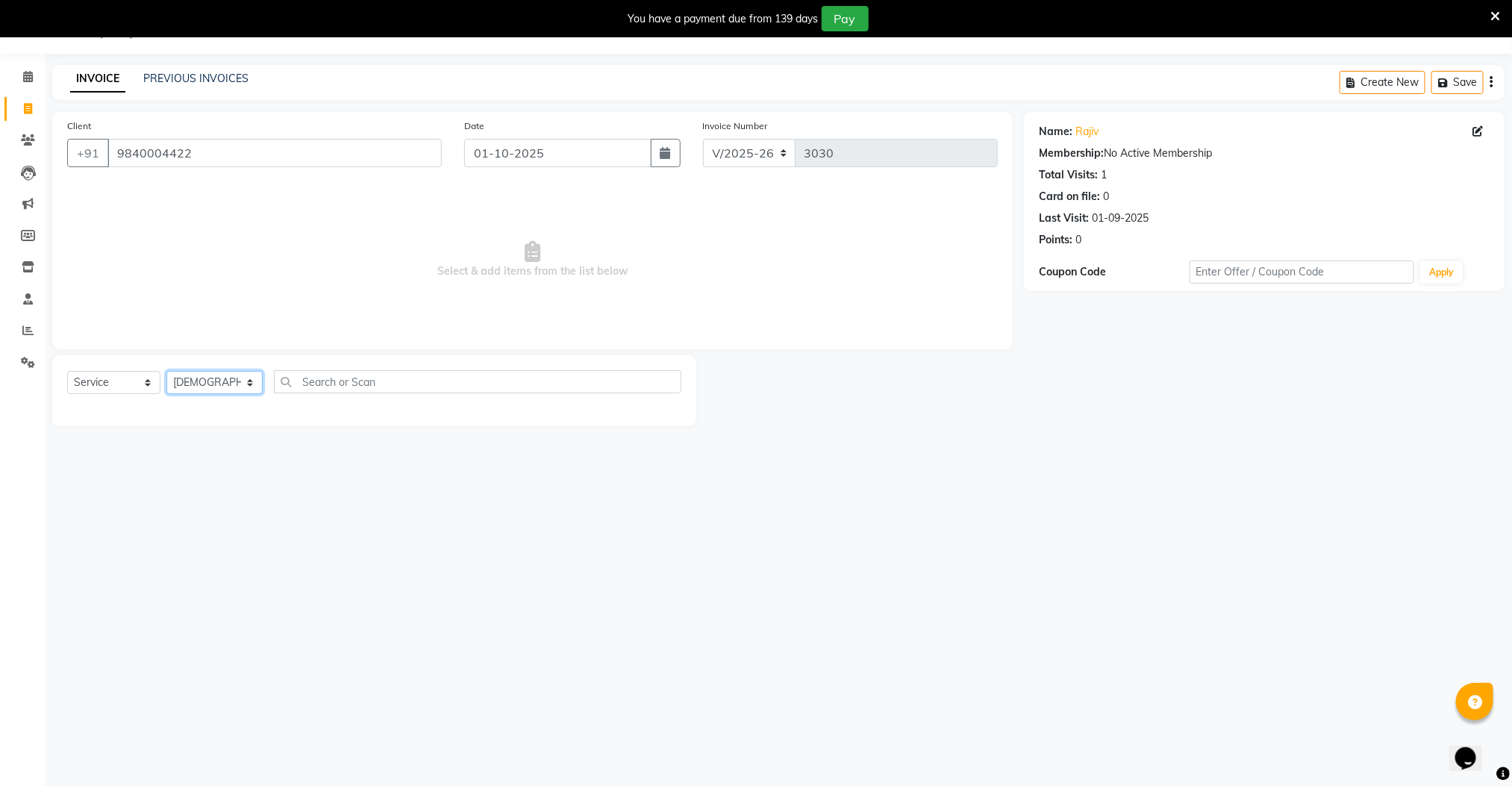
click at [166, 371] on select "Select Stylist Manager [PERSON_NAME] [PERSON_NAME] [PERSON_NAME]" at bounding box center [214, 382] width 96 height 23
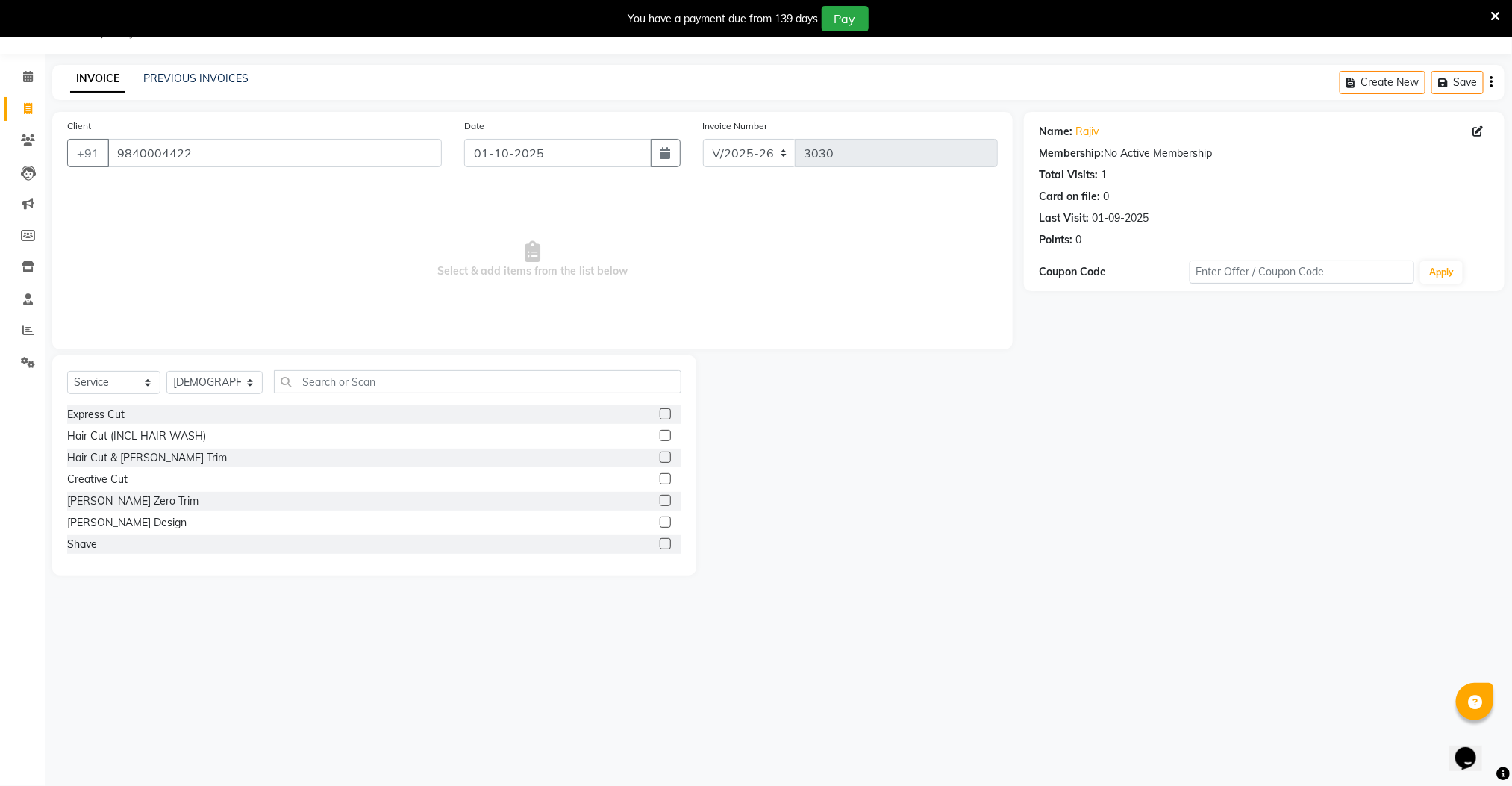
click at [659, 412] on label at bounding box center [665, 414] width 12 height 12
click at [659, 412] on input "checkbox" at bounding box center [664, 415] width 10 height 10
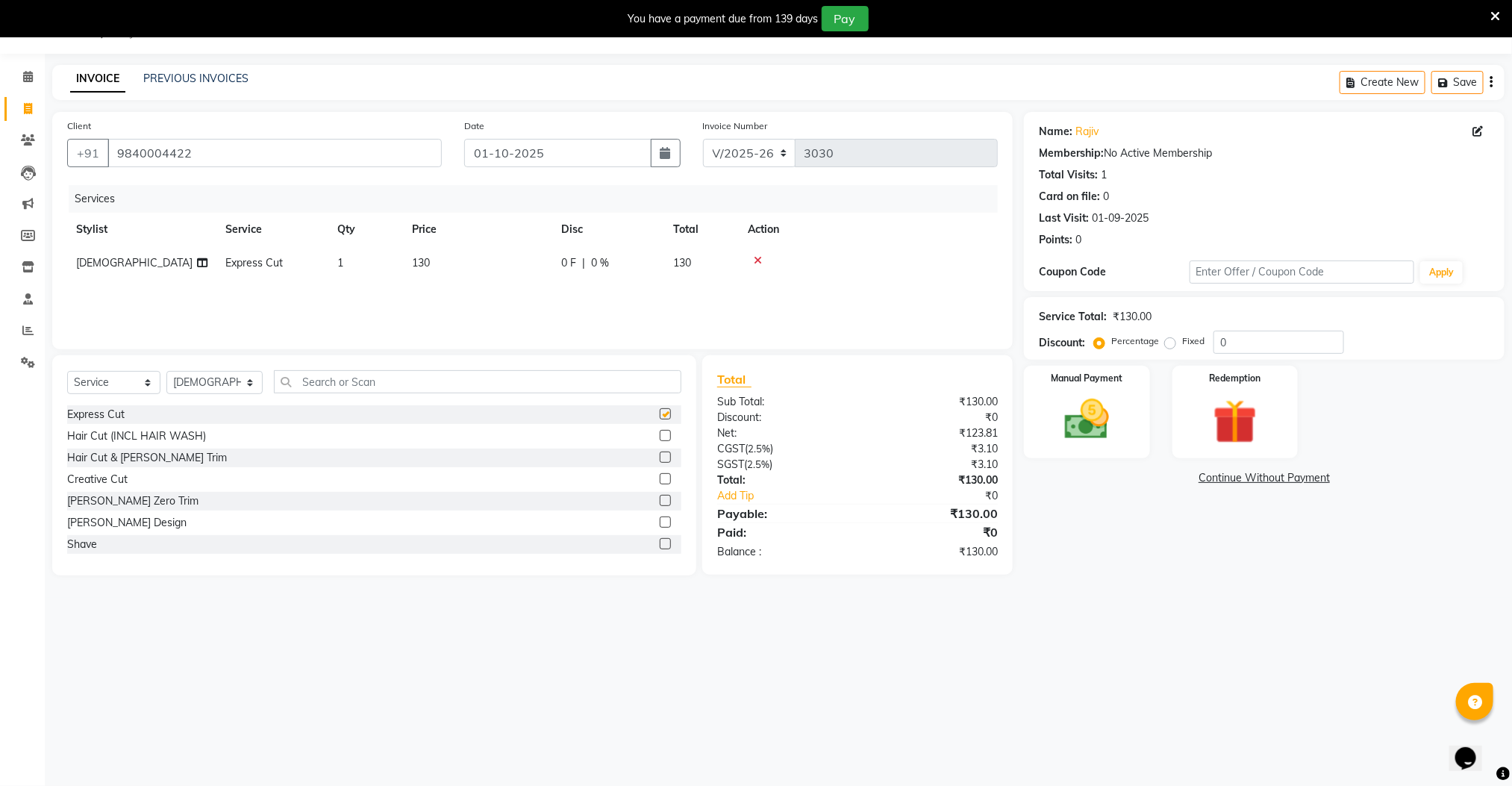
checkbox input "false"
click at [450, 377] on input "text" at bounding box center [477, 381] width 408 height 23
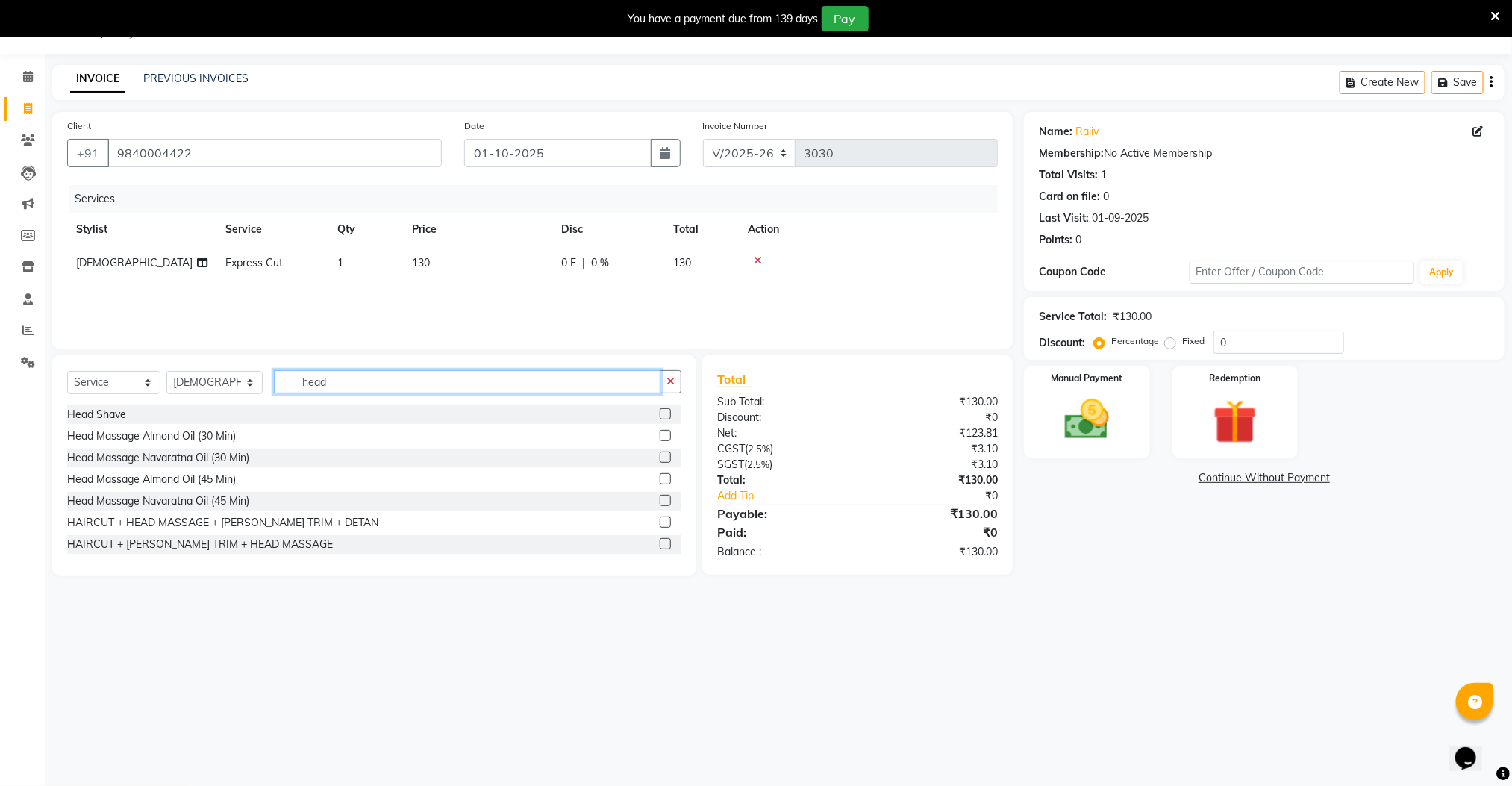
type input "head"
click at [659, 439] on label at bounding box center [665, 436] width 12 height 12
click at [659, 439] on input "checkbox" at bounding box center [664, 436] width 10 height 10
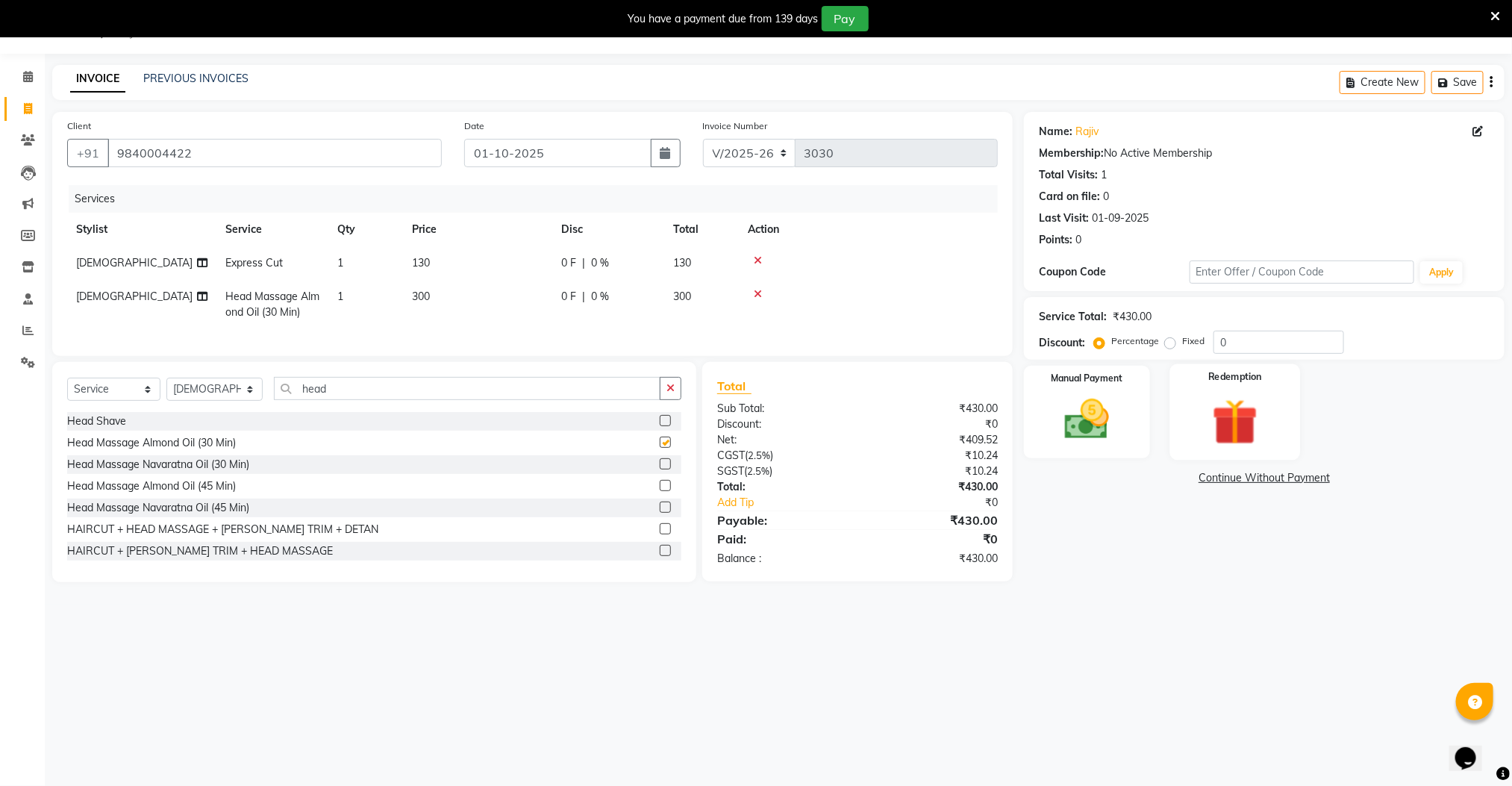
checkbox input "false"
click at [1074, 439] on img at bounding box center [1086, 419] width 74 height 53
click at [1142, 479] on span "UPI" at bounding box center [1143, 478] width 23 height 17
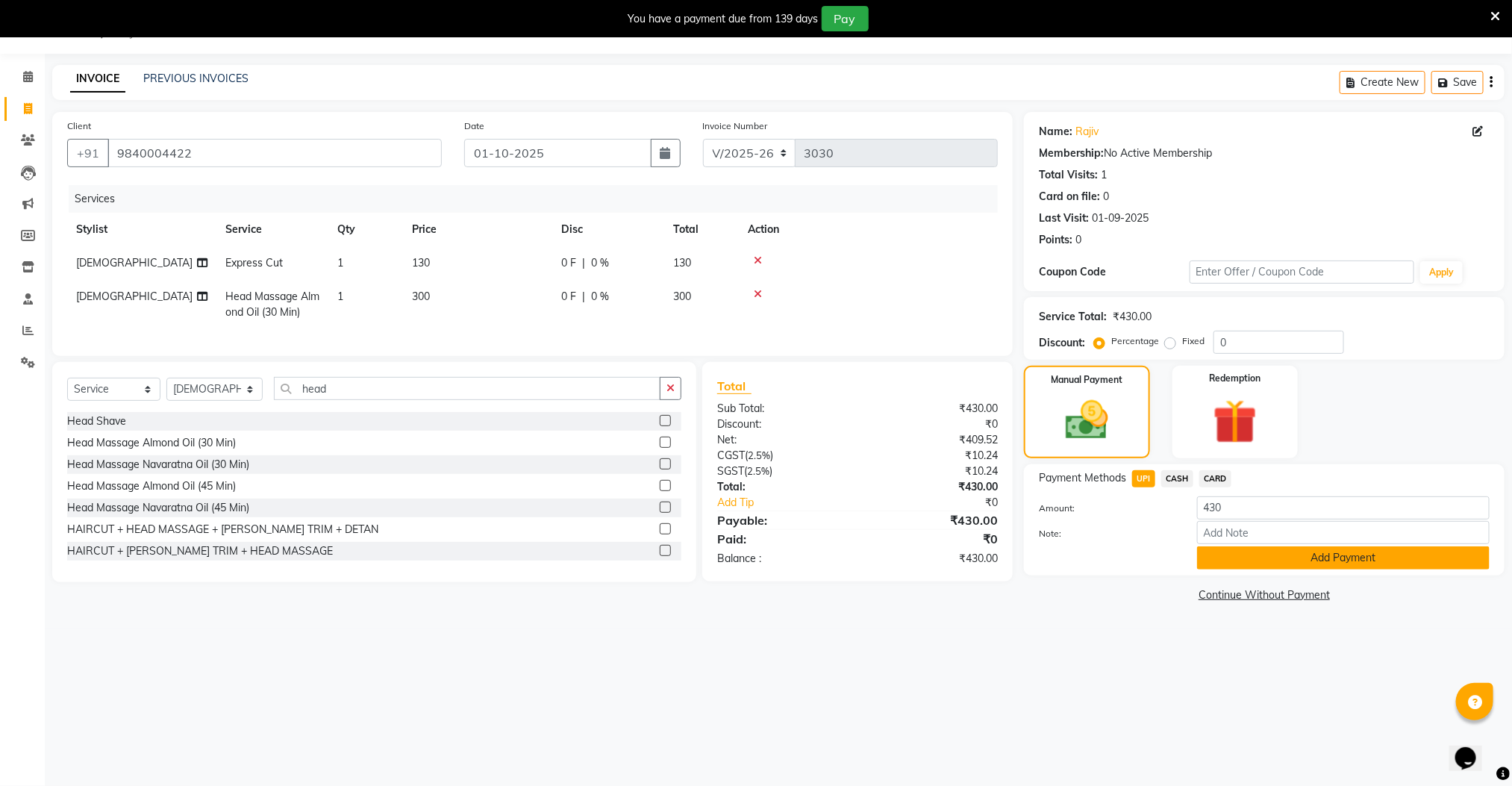
click at [1242, 556] on button "Add Payment" at bounding box center [1343, 558] width 293 height 23
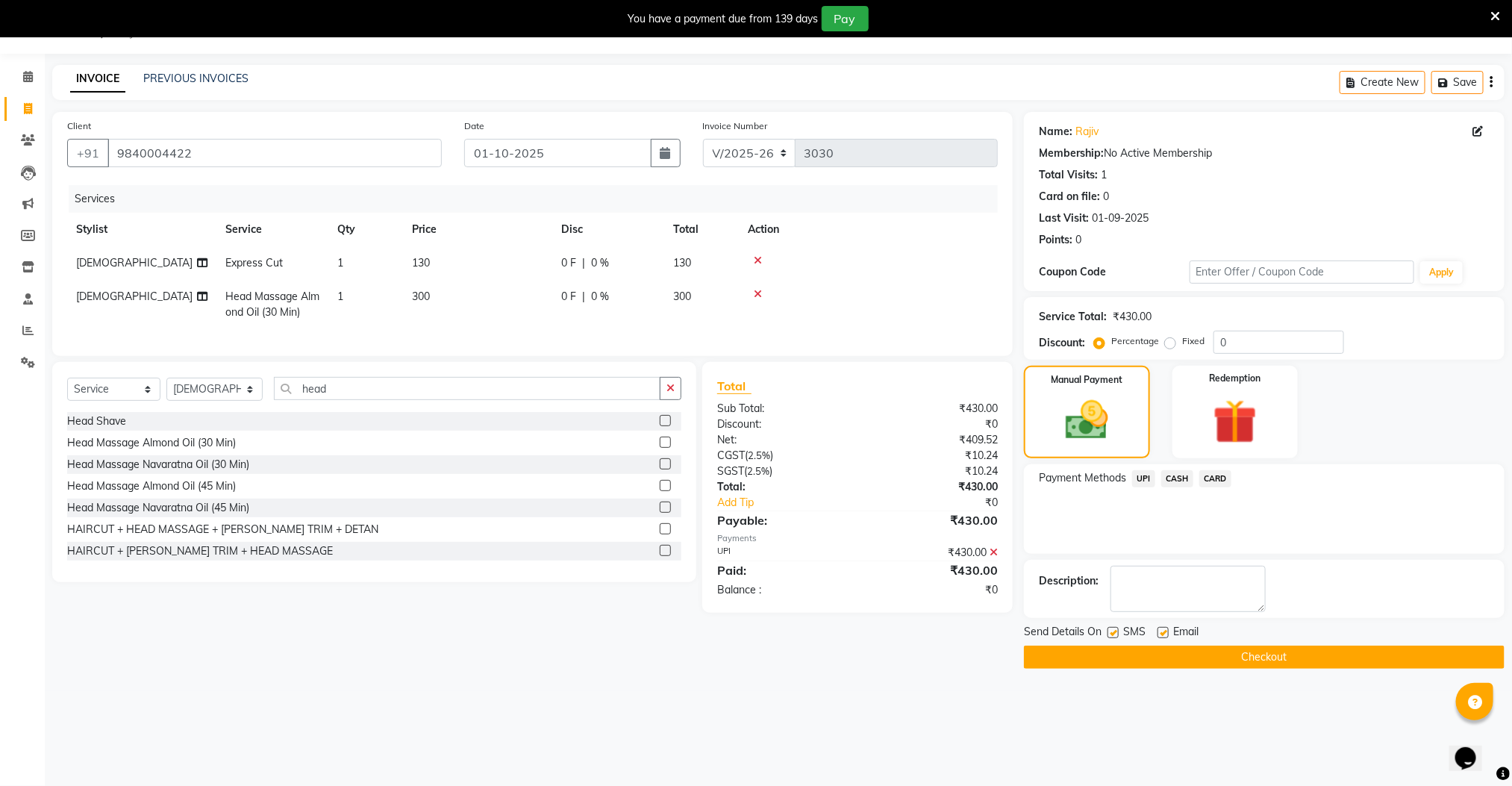
click at [1227, 660] on button "Checkout" at bounding box center [1264, 657] width 481 height 23
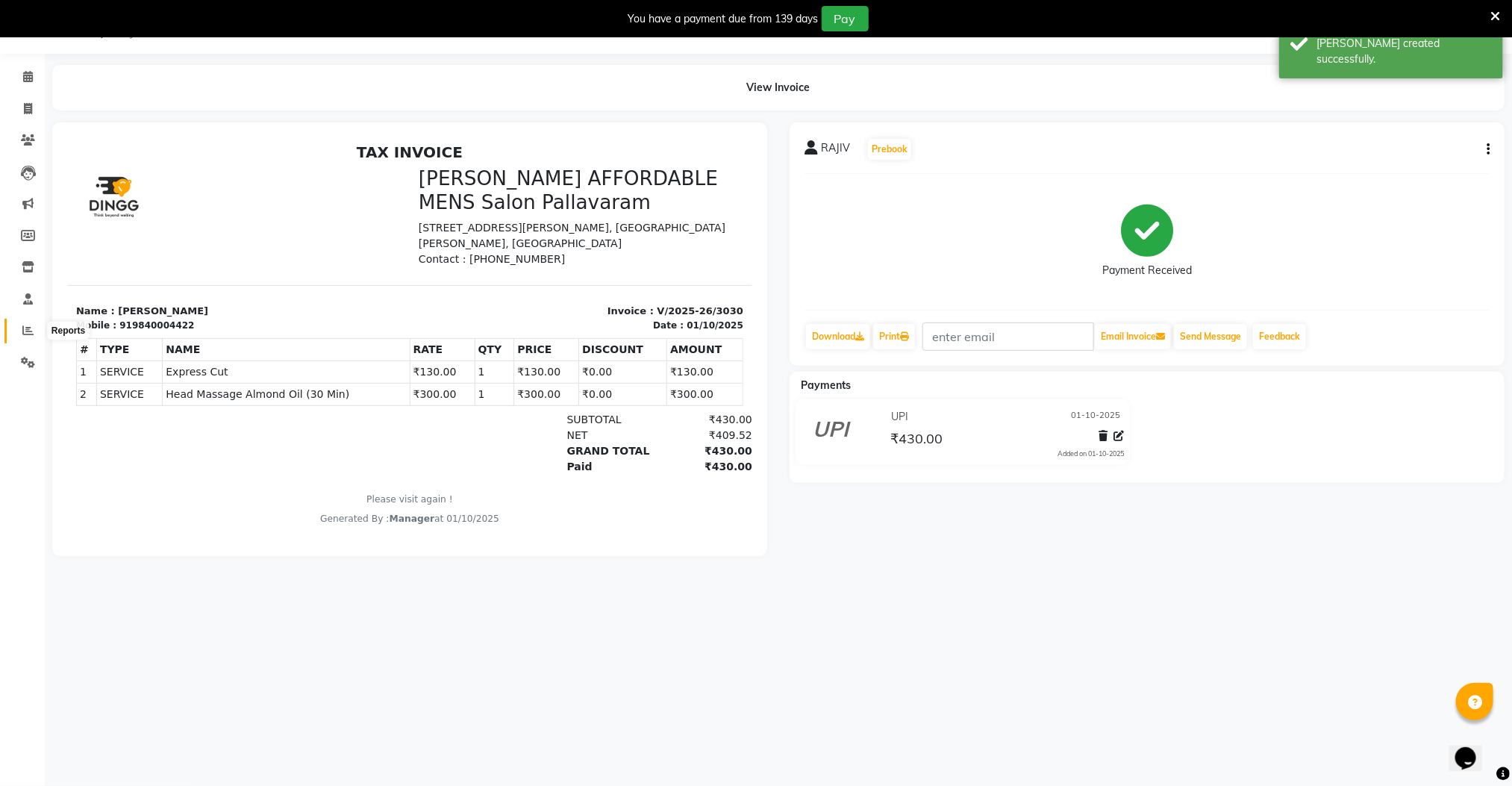
click at [26, 329] on icon at bounding box center [28, 330] width 12 height 12
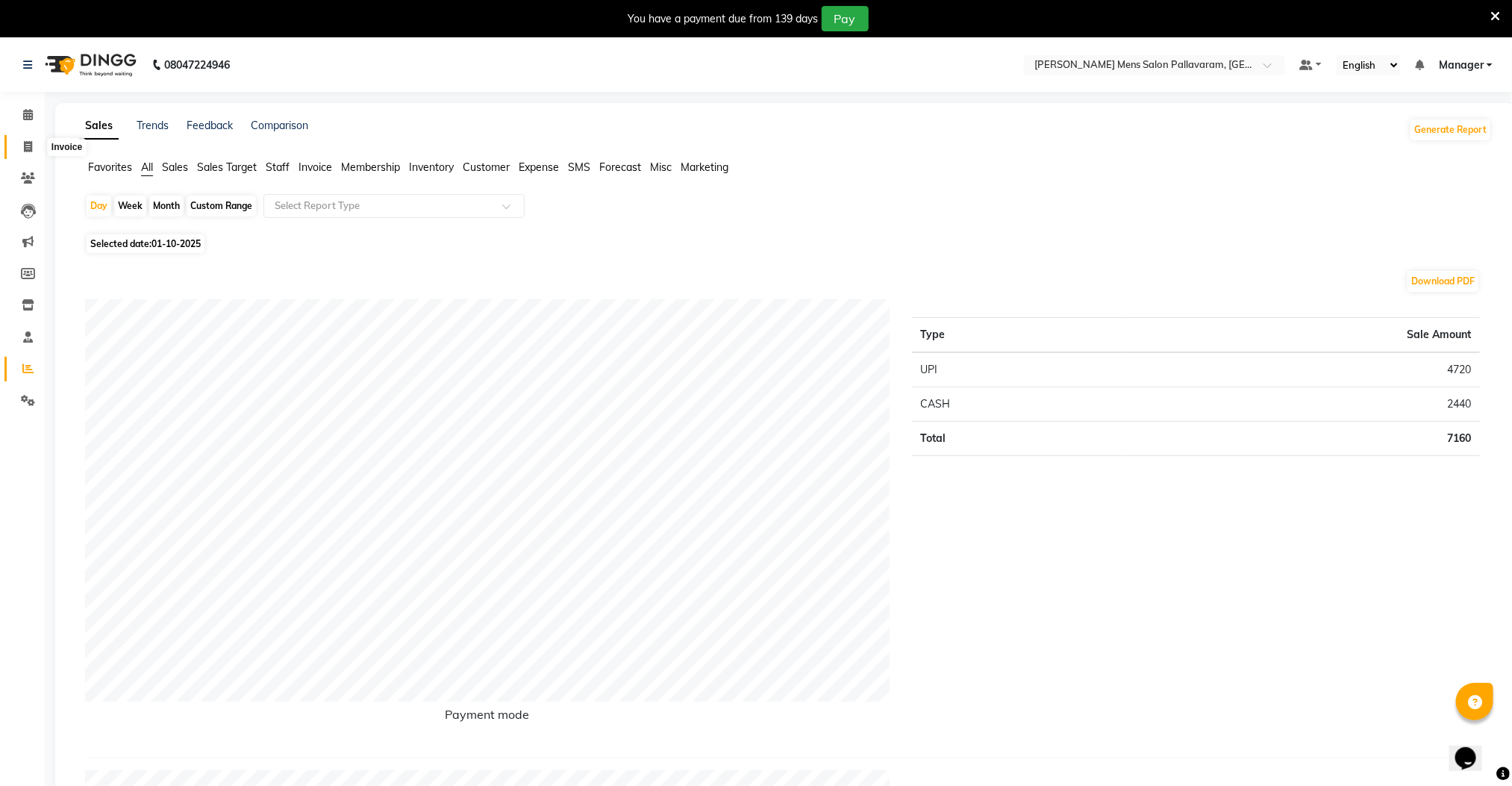
click at [26, 146] on icon at bounding box center [28, 146] width 8 height 12
select select "service"
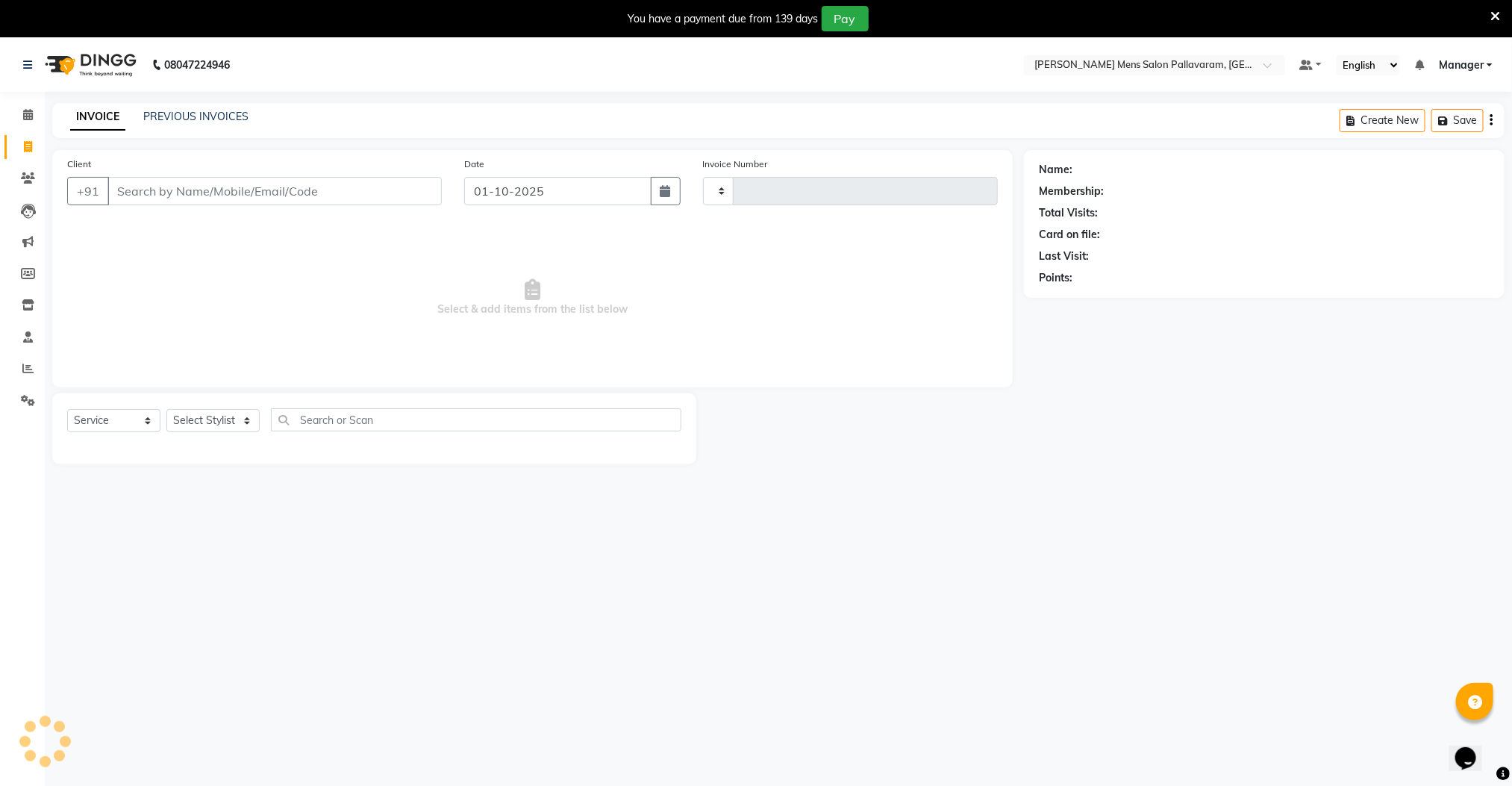
type input "3031"
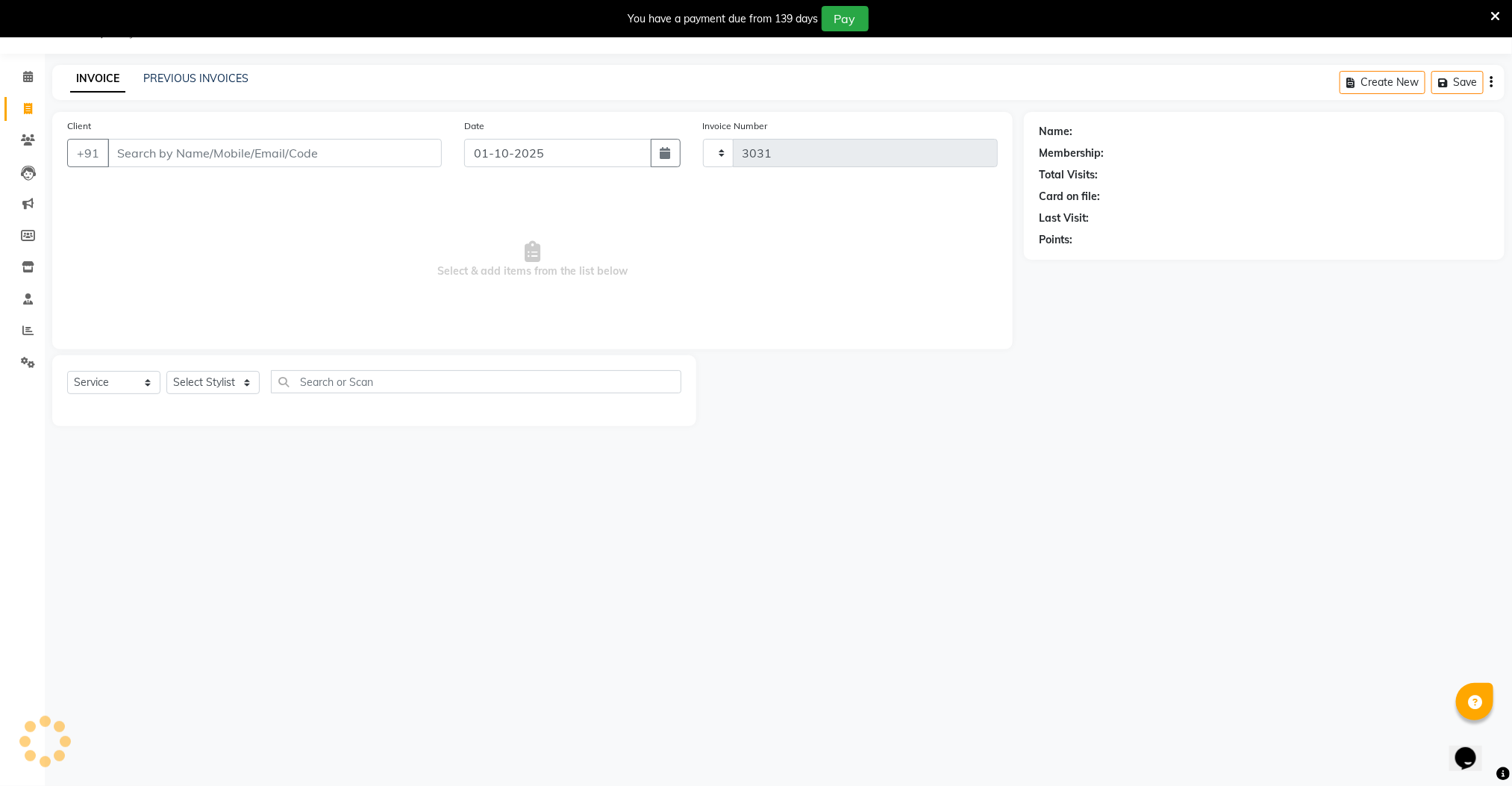
select select "8211"
